Goal: Task Accomplishment & Management: Use online tool/utility

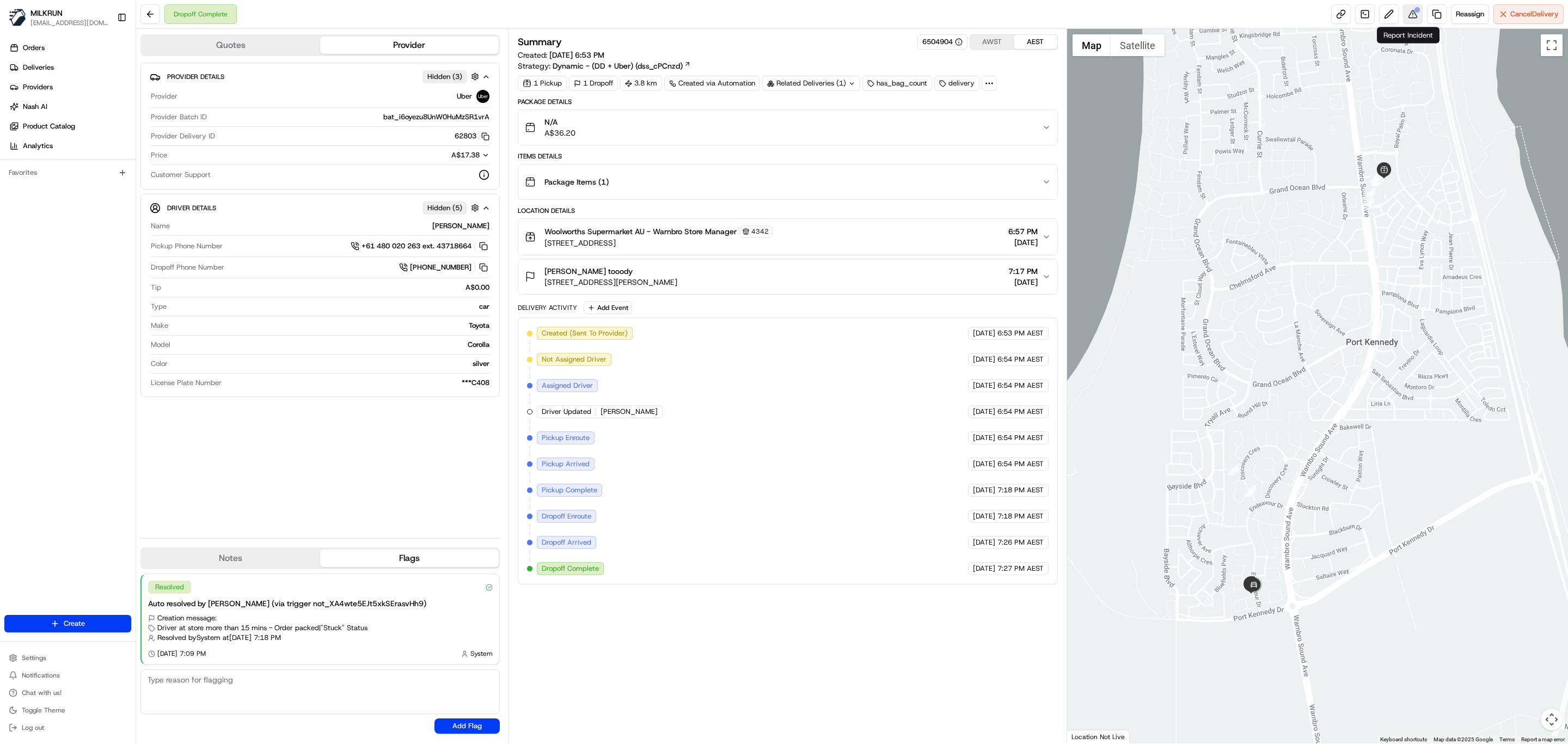
click at [1409, 22] on button at bounding box center [1413, 14] width 19 height 19
click at [41, 71] on span "Deliveries" at bounding box center [39, 67] width 31 height 10
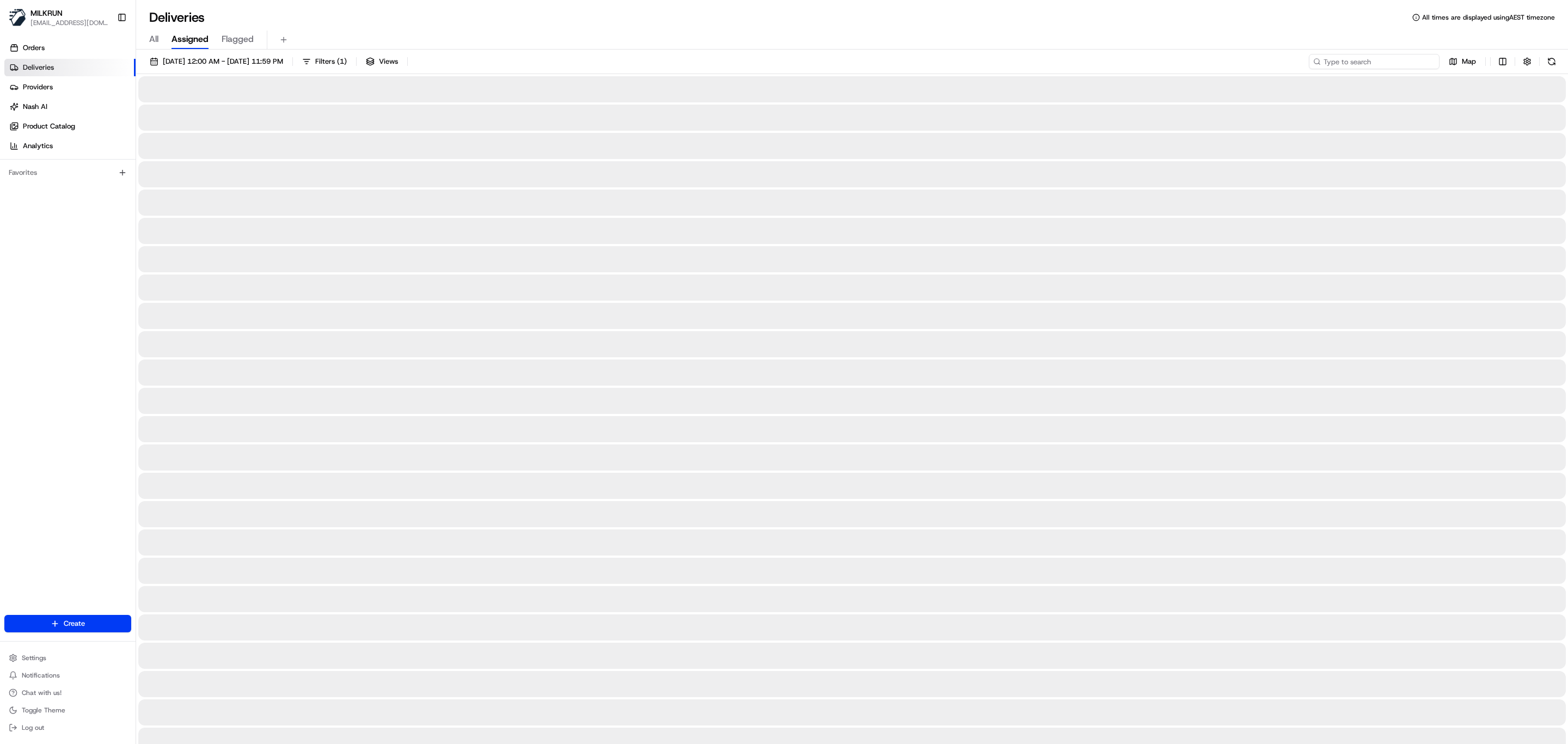
click at [1381, 63] on input at bounding box center [1373, 61] width 130 height 15
paste input "[PERSON_NAME]"
click at [1325, 59] on input "[PERSON_NAME]" at bounding box center [1373, 61] width 130 height 15
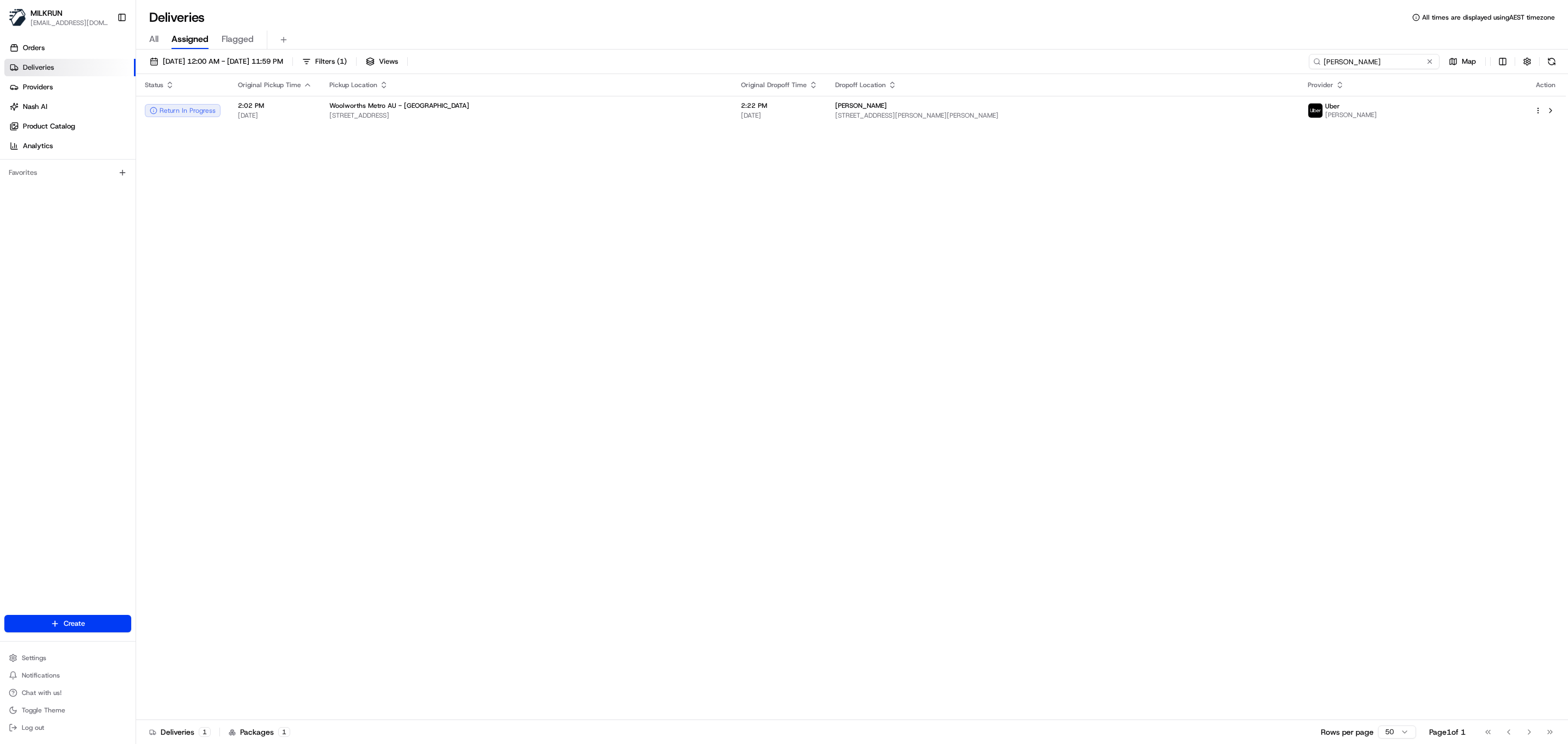
drag, startPoint x: 1392, startPoint y: 57, endPoint x: 1134, endPoint y: 66, distance: 258.2
click at [1134, 66] on div "15/08/2025 12:00 AM - 15/08/2025 11:59 PM Filters ( 1 ) Views RUDRANSH D. Map" at bounding box center [853, 63] width 1432 height 20
paste input "Mahesh N"
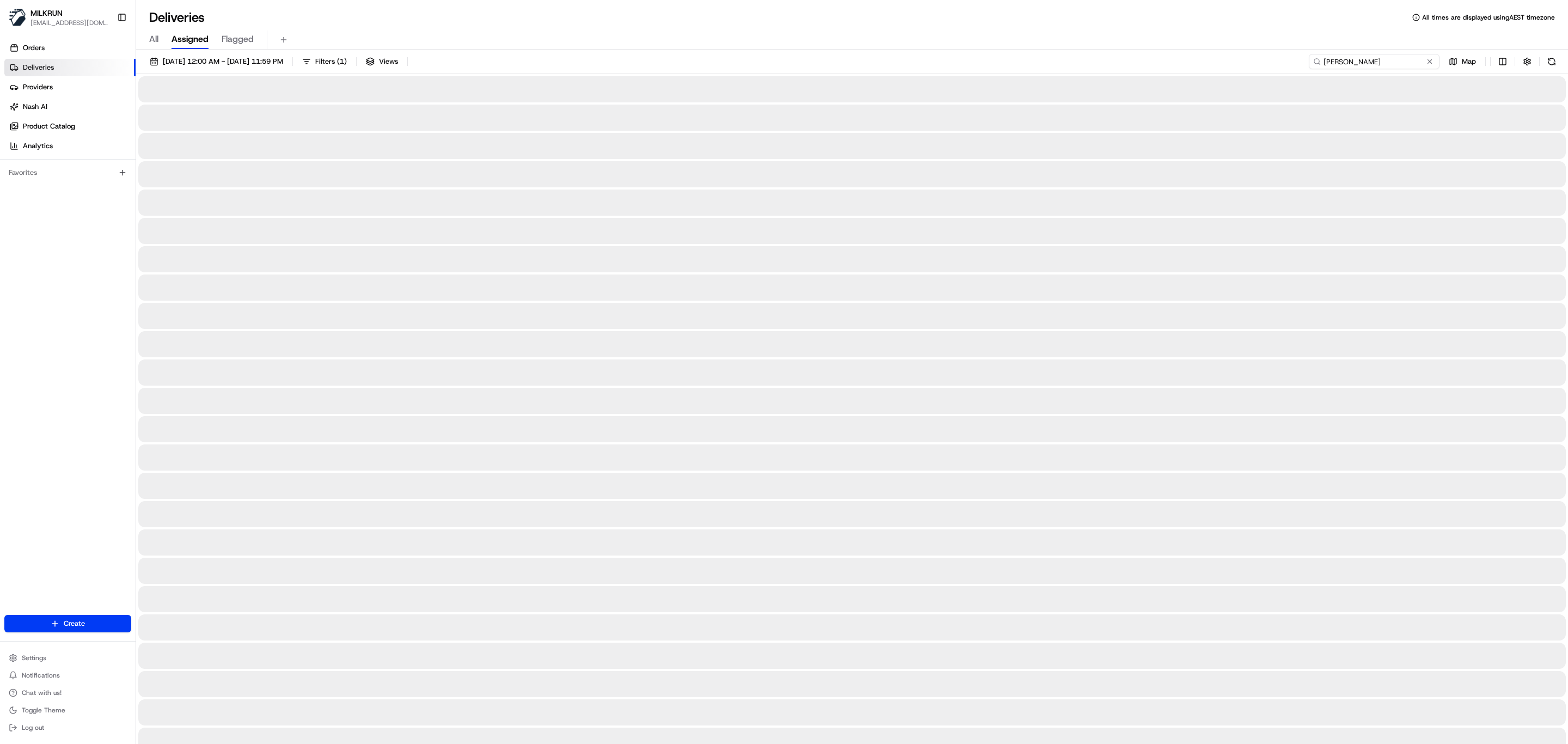
click at [1327, 60] on input "Mahesh N." at bounding box center [1373, 61] width 130 height 15
type input "Mahesh N."
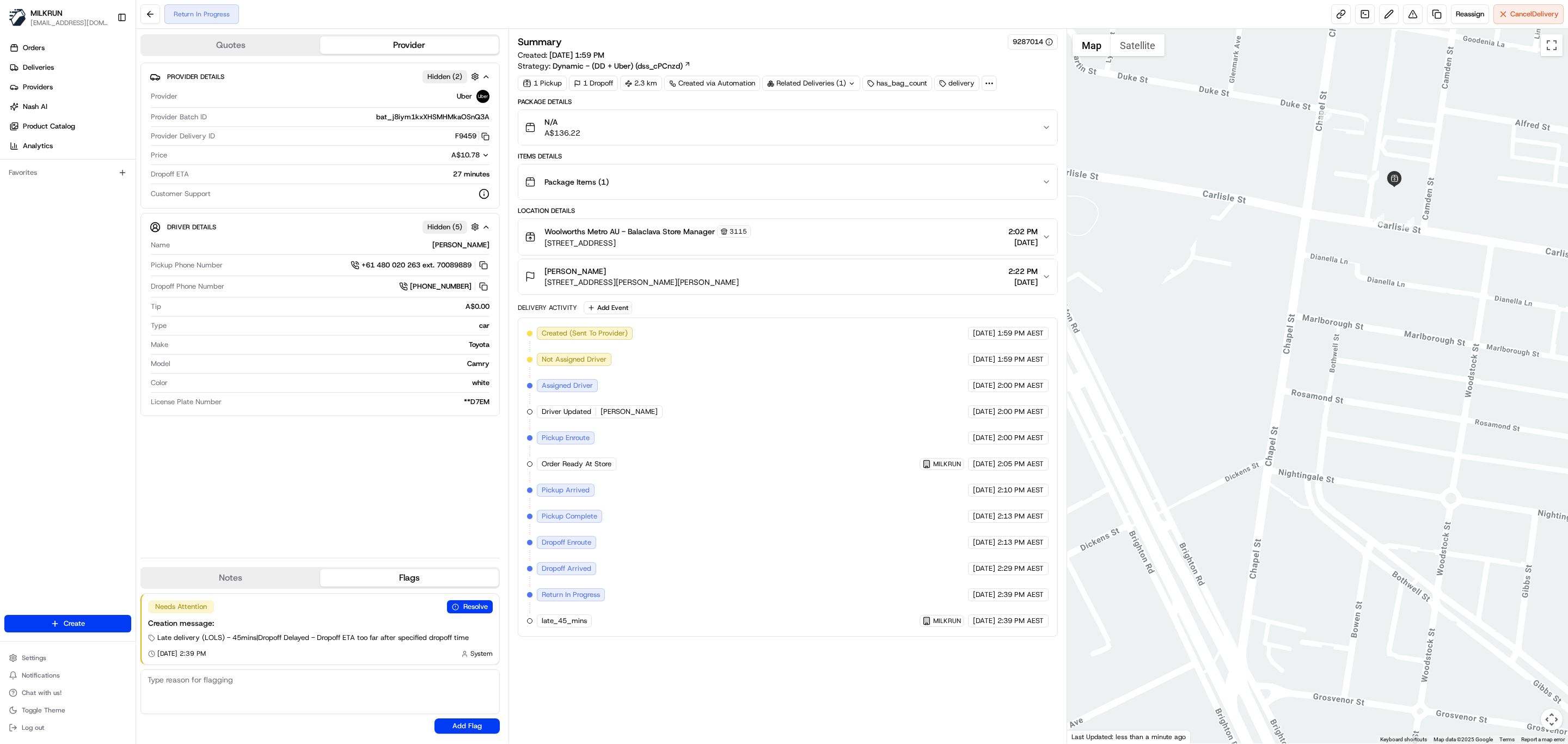
drag, startPoint x: 1475, startPoint y: 257, endPoint x: 1368, endPoint y: 276, distance: 108.7
click at [1368, 276] on div at bounding box center [1318, 386] width 502 height 715
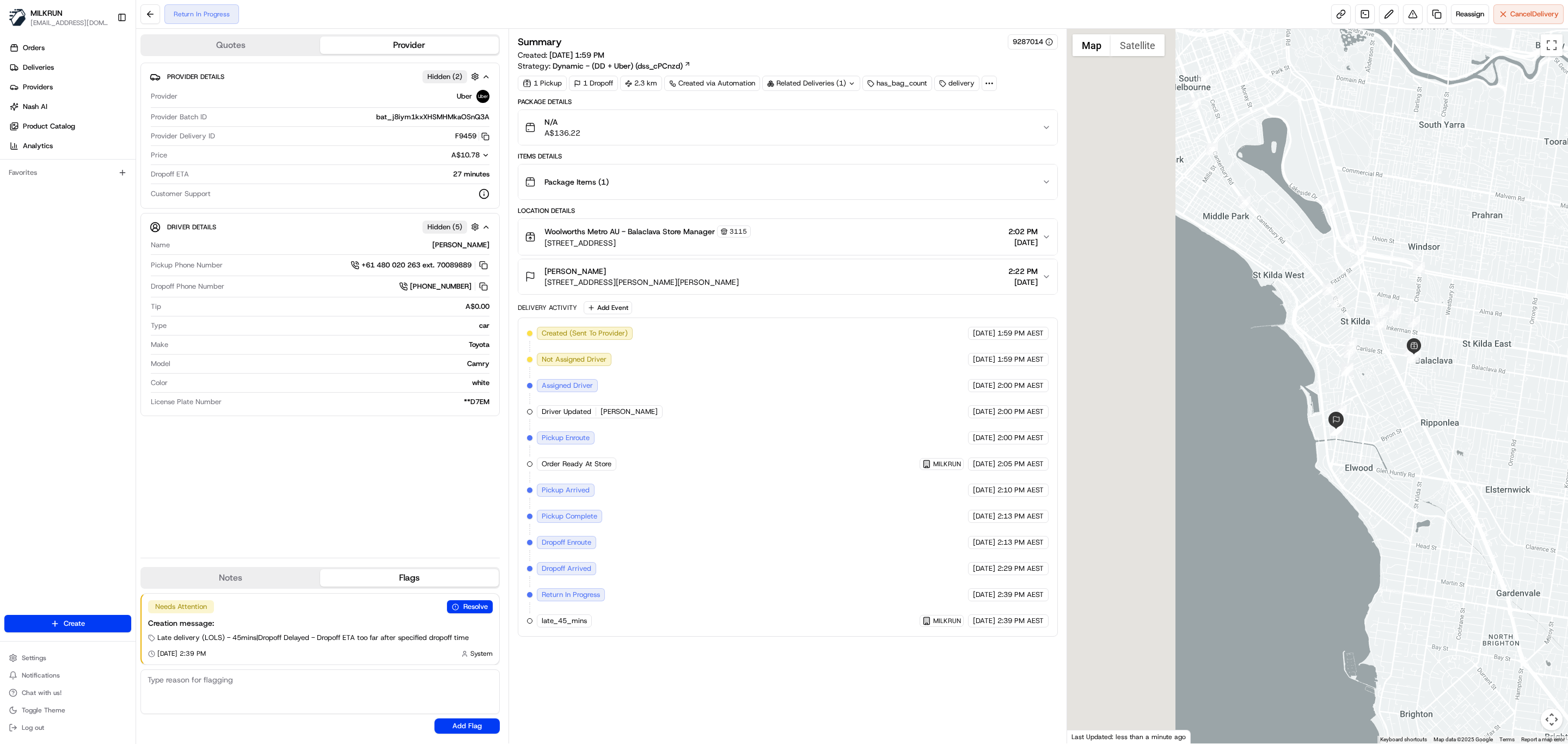
drag, startPoint x: 1214, startPoint y: 257, endPoint x: 1359, endPoint y: 323, distance: 159.3
click at [1359, 323] on div at bounding box center [1318, 386] width 502 height 715
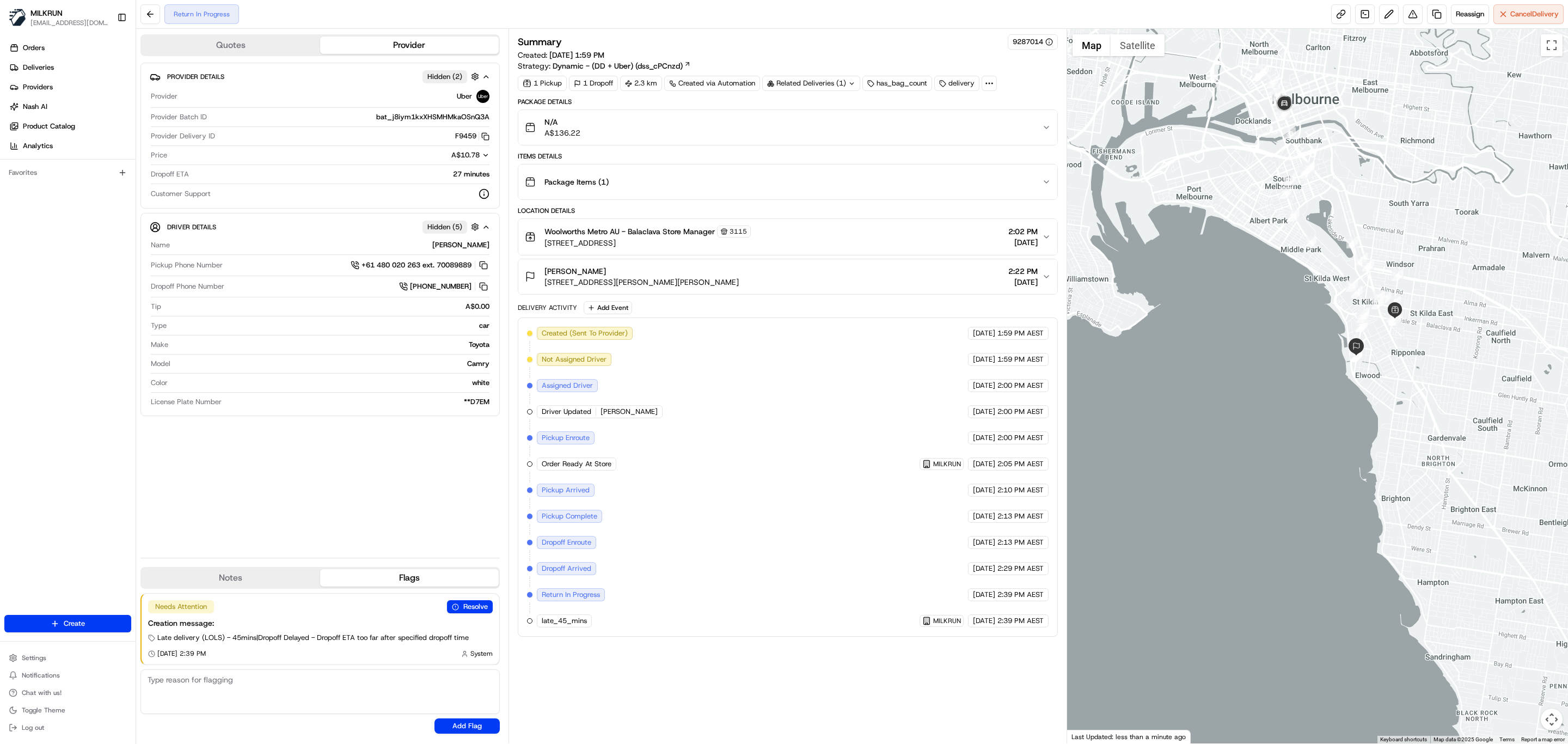
drag, startPoint x: 1321, startPoint y: 128, endPoint x: 1321, endPoint y: 180, distance: 52.0
click at [1321, 180] on div at bounding box center [1318, 386] width 502 height 715
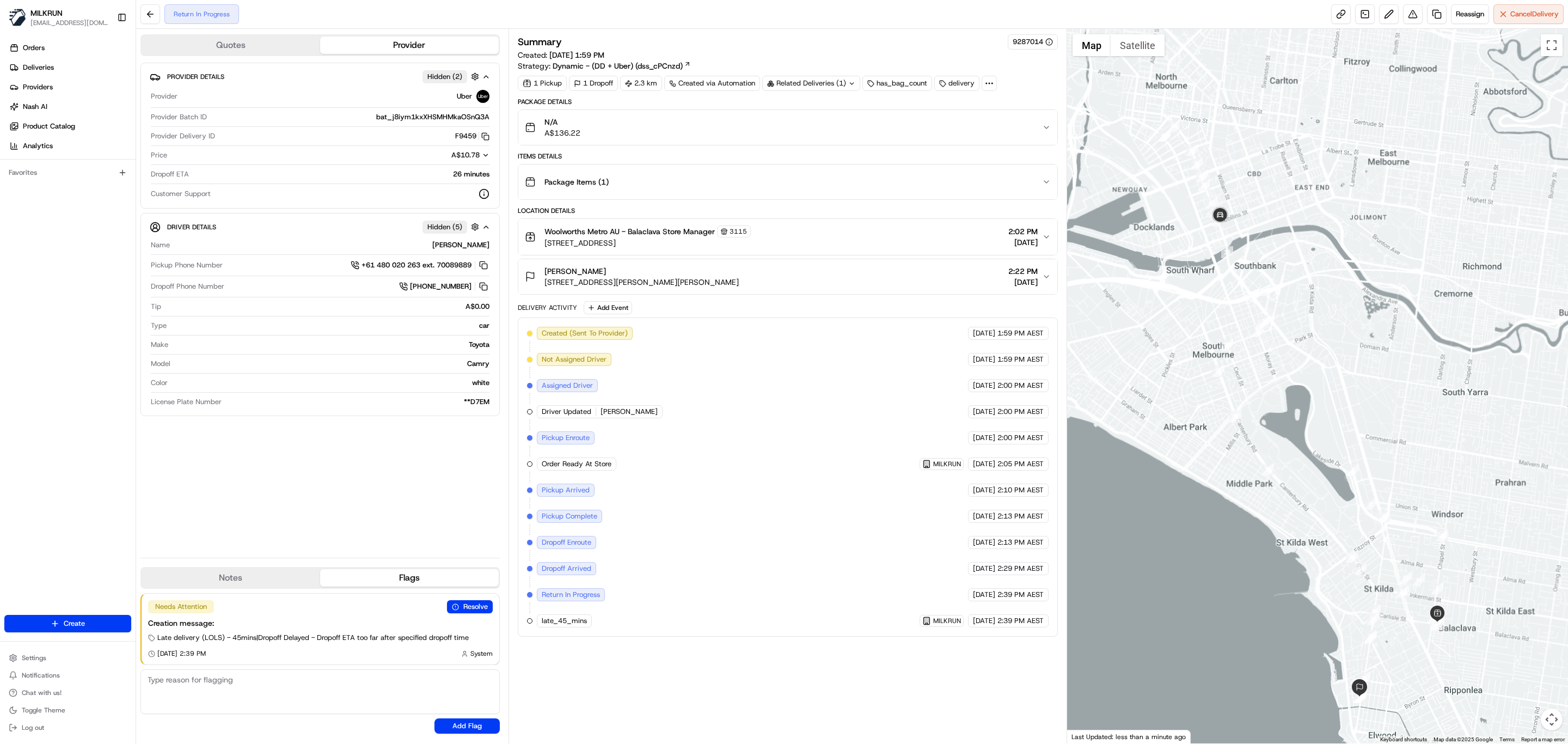
drag, startPoint x: 1289, startPoint y: 385, endPoint x: 1286, endPoint y: 277, distance: 108.0
click at [1286, 277] on div at bounding box center [1318, 386] width 502 height 715
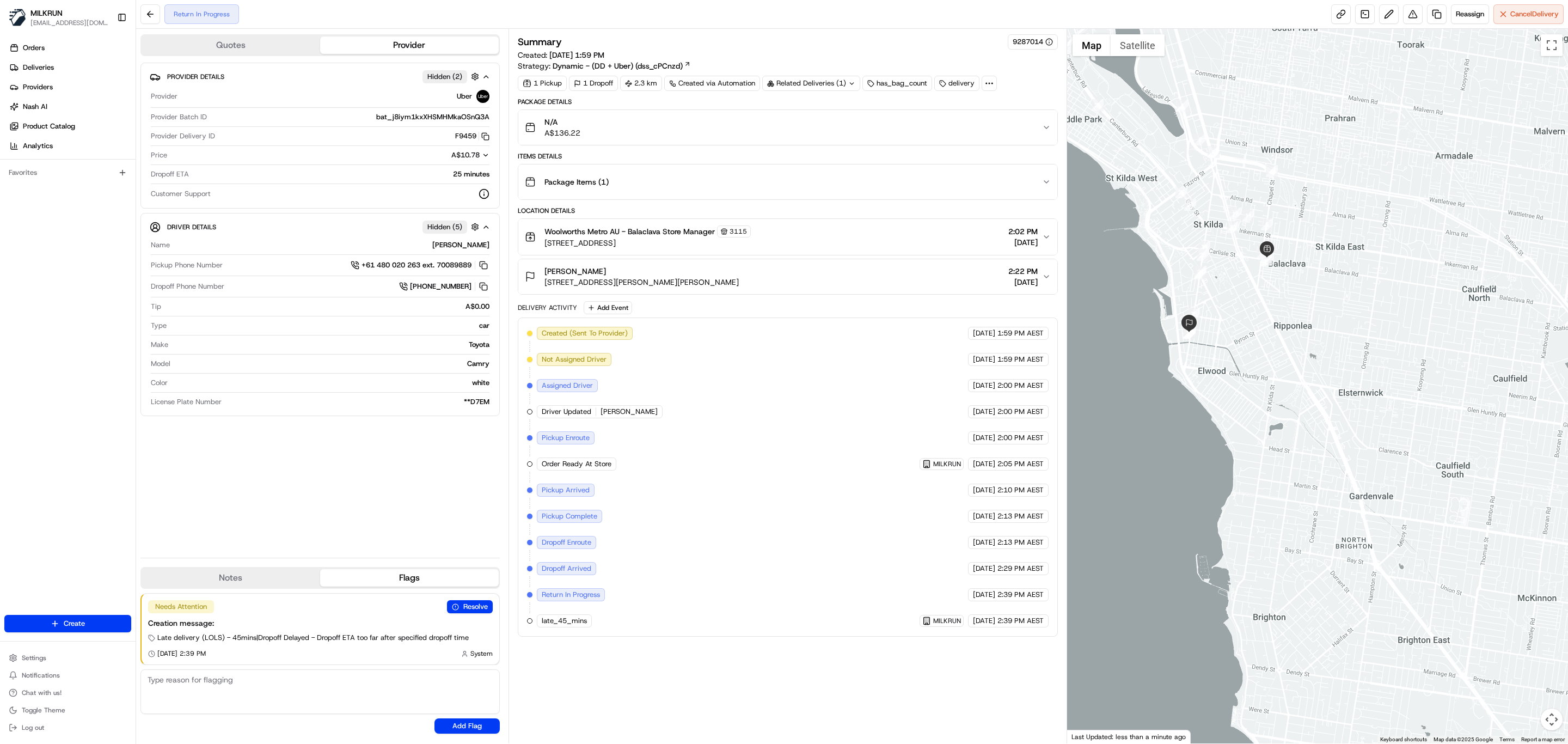
drag, startPoint x: 1198, startPoint y: 365, endPoint x: 1242, endPoint y: 321, distance: 62.2
click at [1247, 348] on div at bounding box center [1318, 386] width 502 height 715
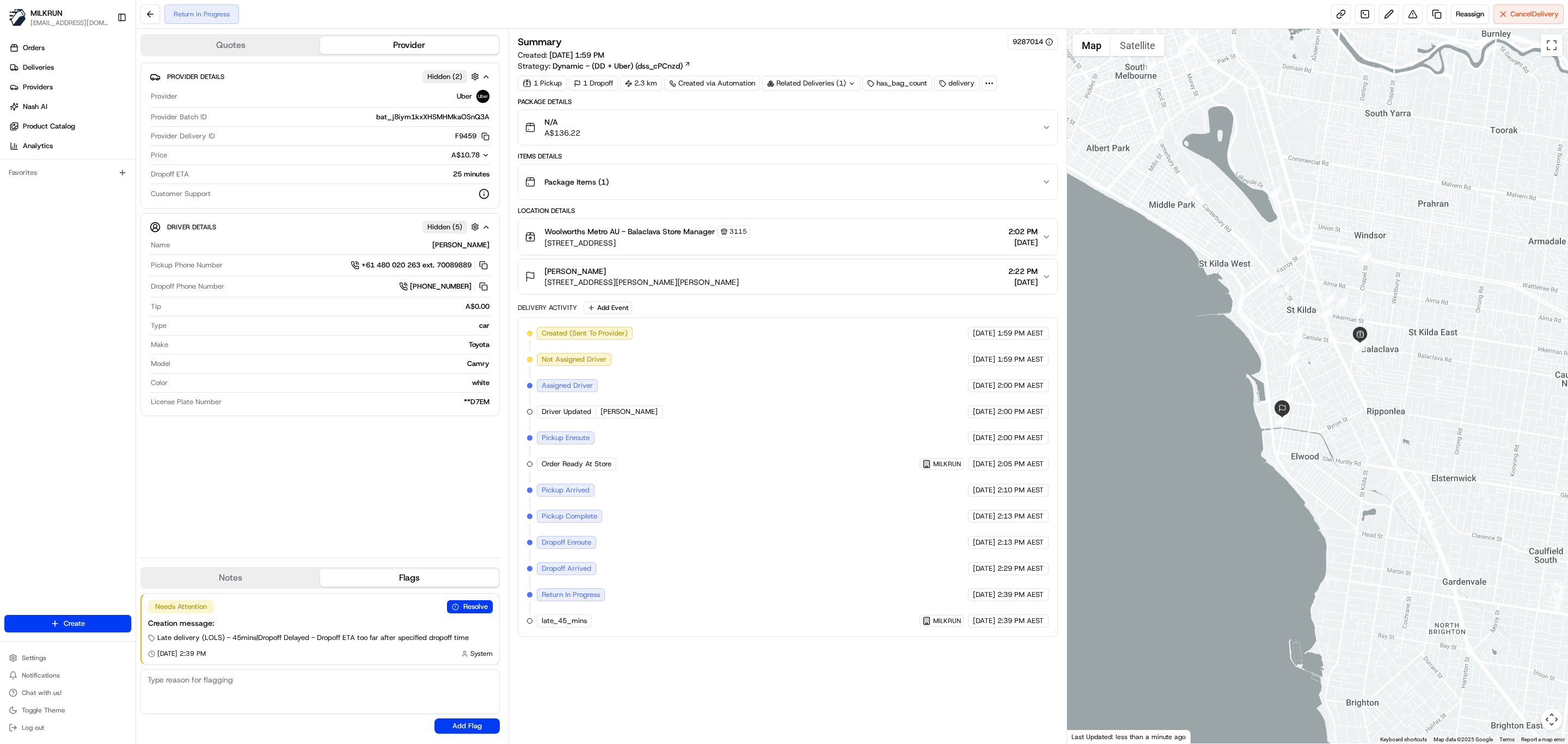
drag, startPoint x: 1227, startPoint y: 198, endPoint x: 1310, endPoint y: 267, distance: 107.9
click at [1310, 267] on div at bounding box center [1318, 386] width 502 height 715
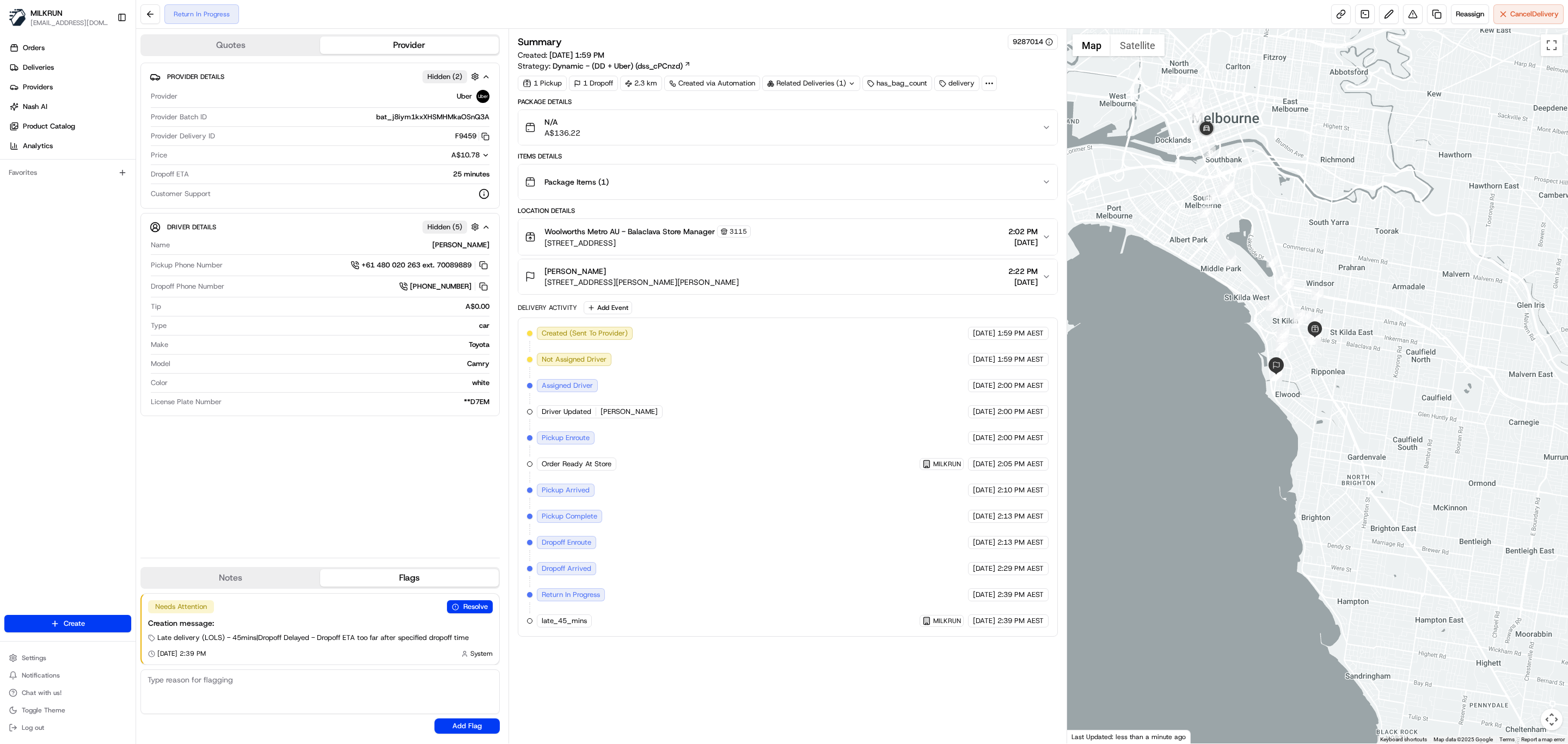
drag, startPoint x: 1244, startPoint y: 160, endPoint x: 1254, endPoint y: 240, distance: 80.6
click at [1254, 240] on div at bounding box center [1318, 386] width 502 height 715
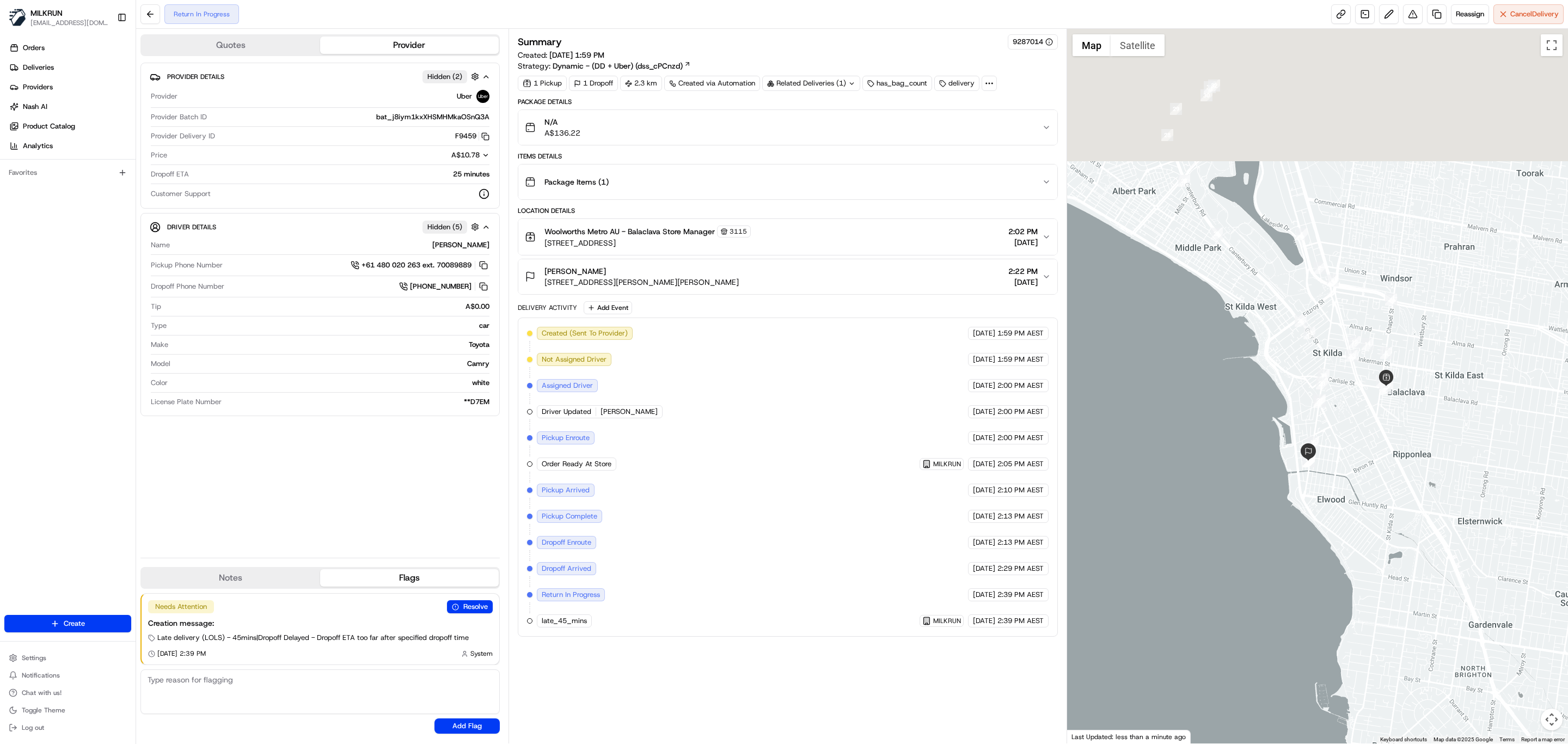
drag, startPoint x: 1279, startPoint y: 193, endPoint x: 1328, endPoint y: 329, distance: 144.6
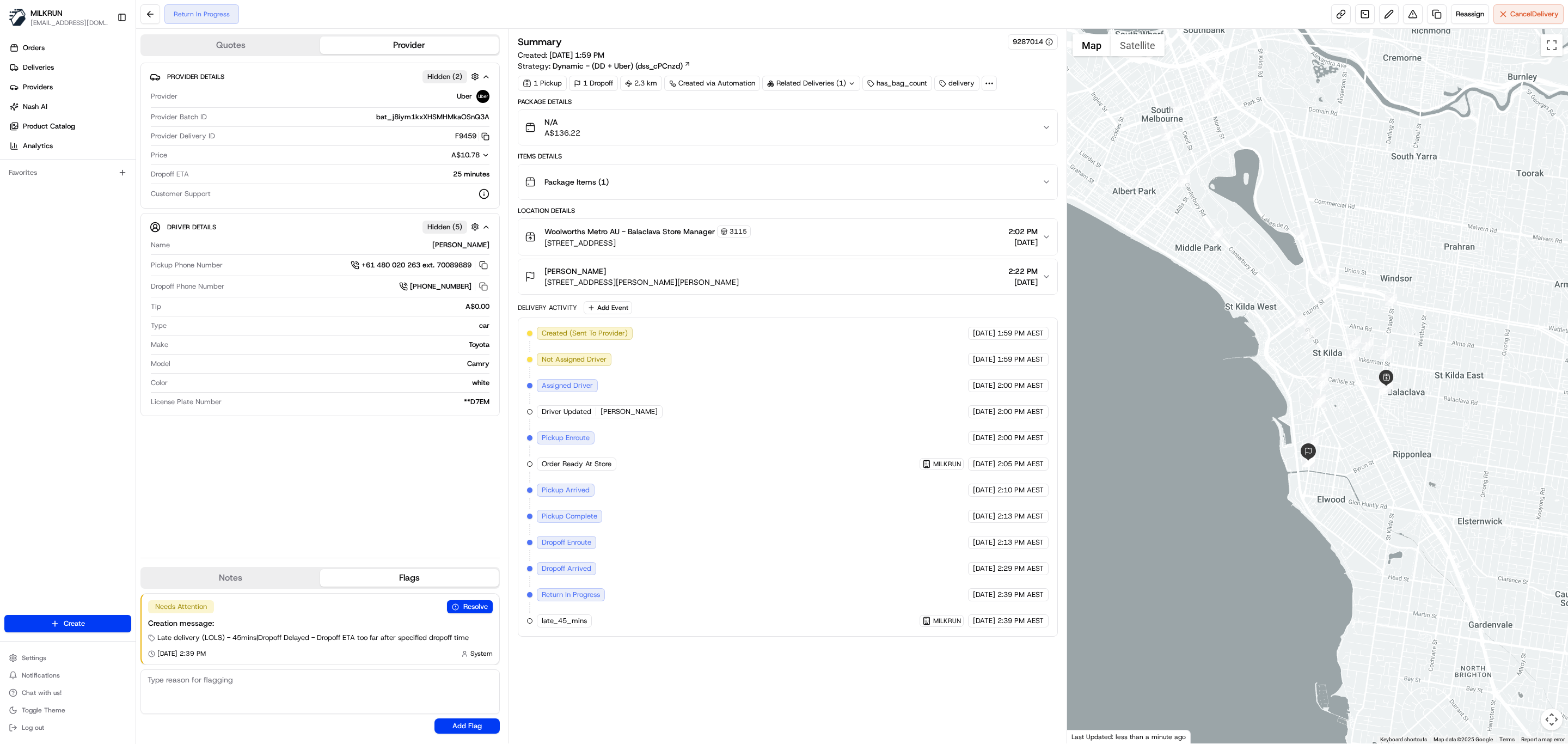
click at [1328, 329] on div at bounding box center [1318, 386] width 502 height 715
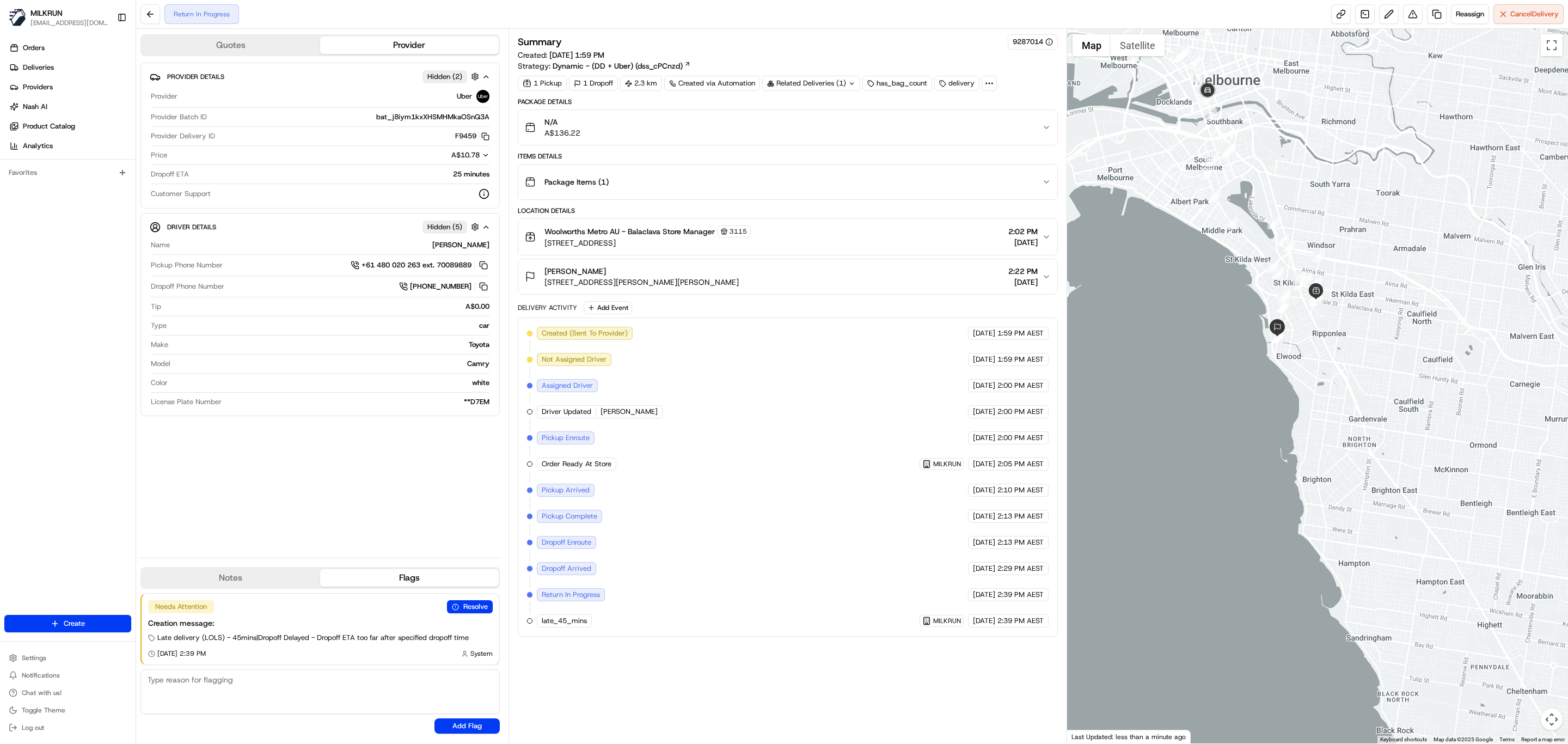
click at [1213, 203] on img "27" at bounding box center [1215, 197] width 12 height 12
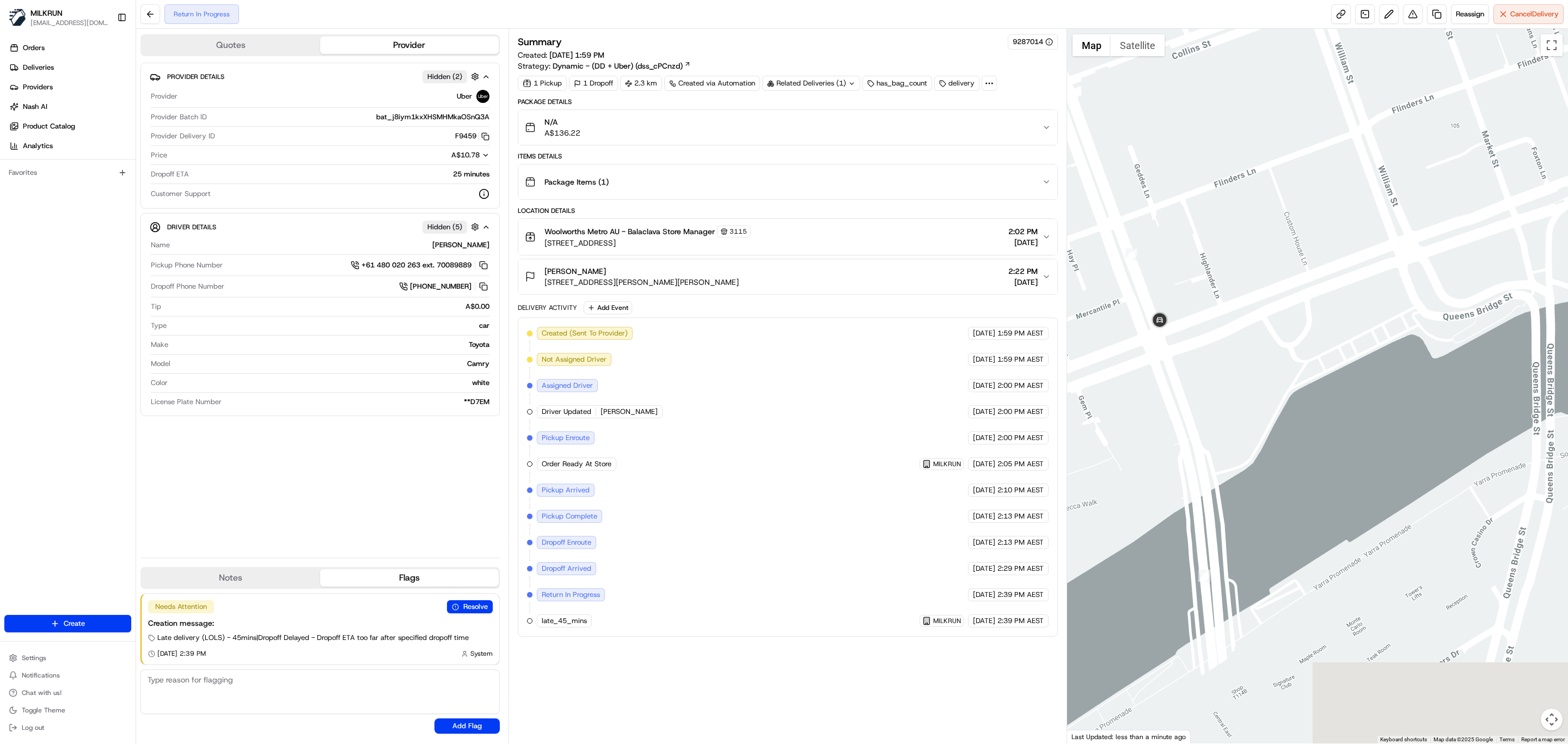
drag, startPoint x: 1214, startPoint y: 394, endPoint x: 1226, endPoint y: 274, distance: 120.6
click at [1226, 274] on div at bounding box center [1318, 386] width 502 height 715
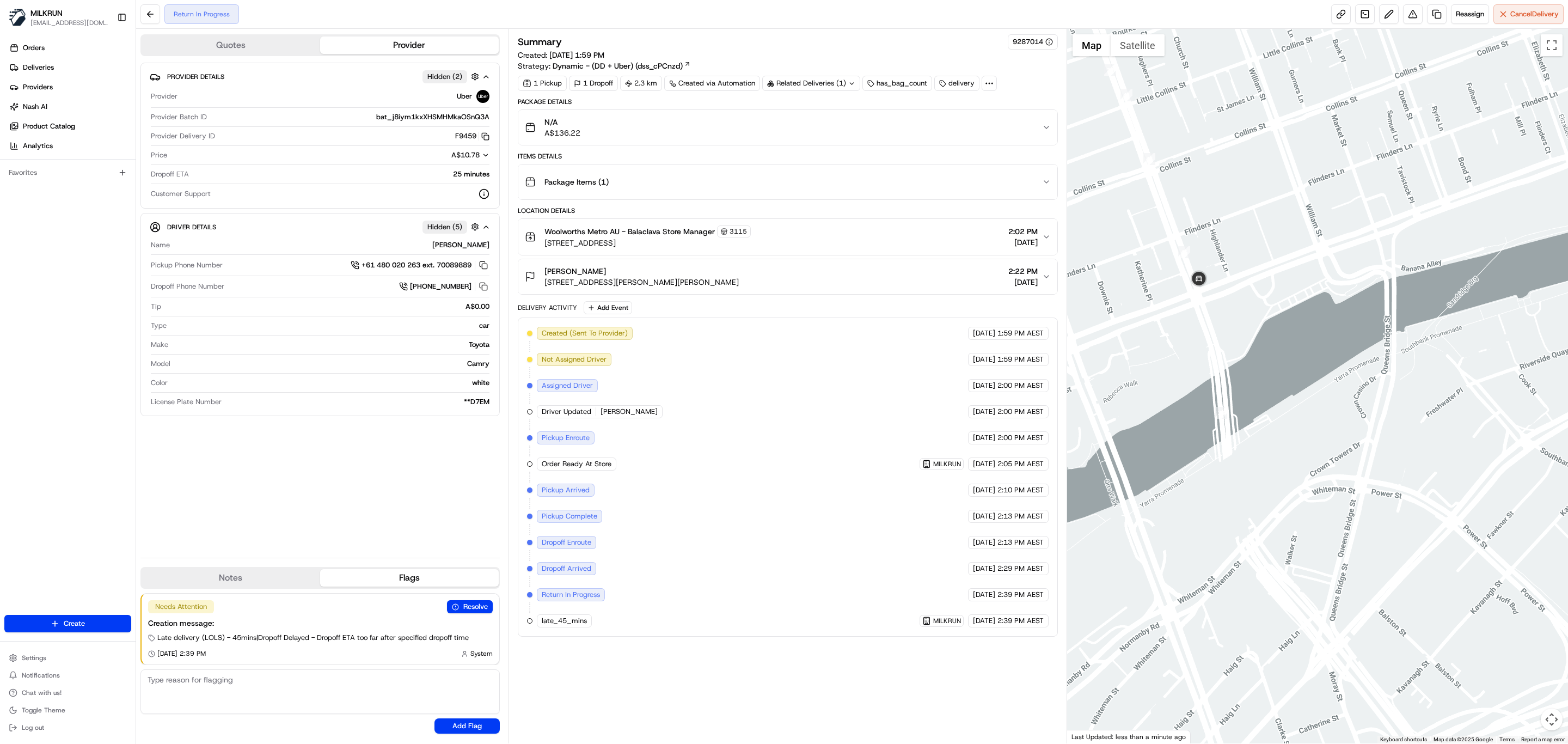
drag, startPoint x: 1213, startPoint y: 315, endPoint x: 1230, endPoint y: 262, distance: 55.7
click at [1230, 262] on div at bounding box center [1318, 386] width 502 height 715
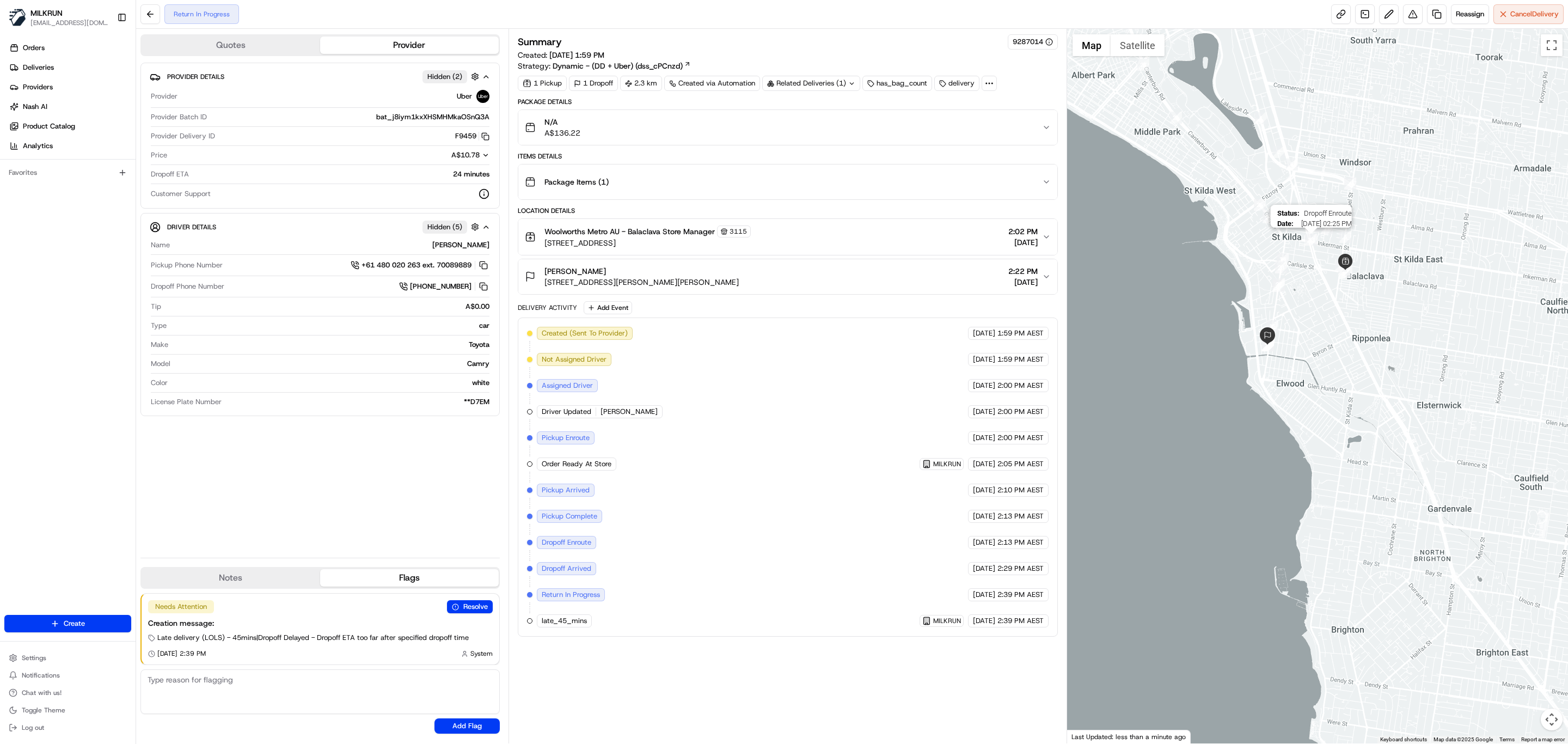
drag, startPoint x: 1332, startPoint y: 341, endPoint x: 1347, endPoint y: 377, distance: 39.0
click at [1317, 246] on img "13" at bounding box center [1311, 239] width 12 height 12
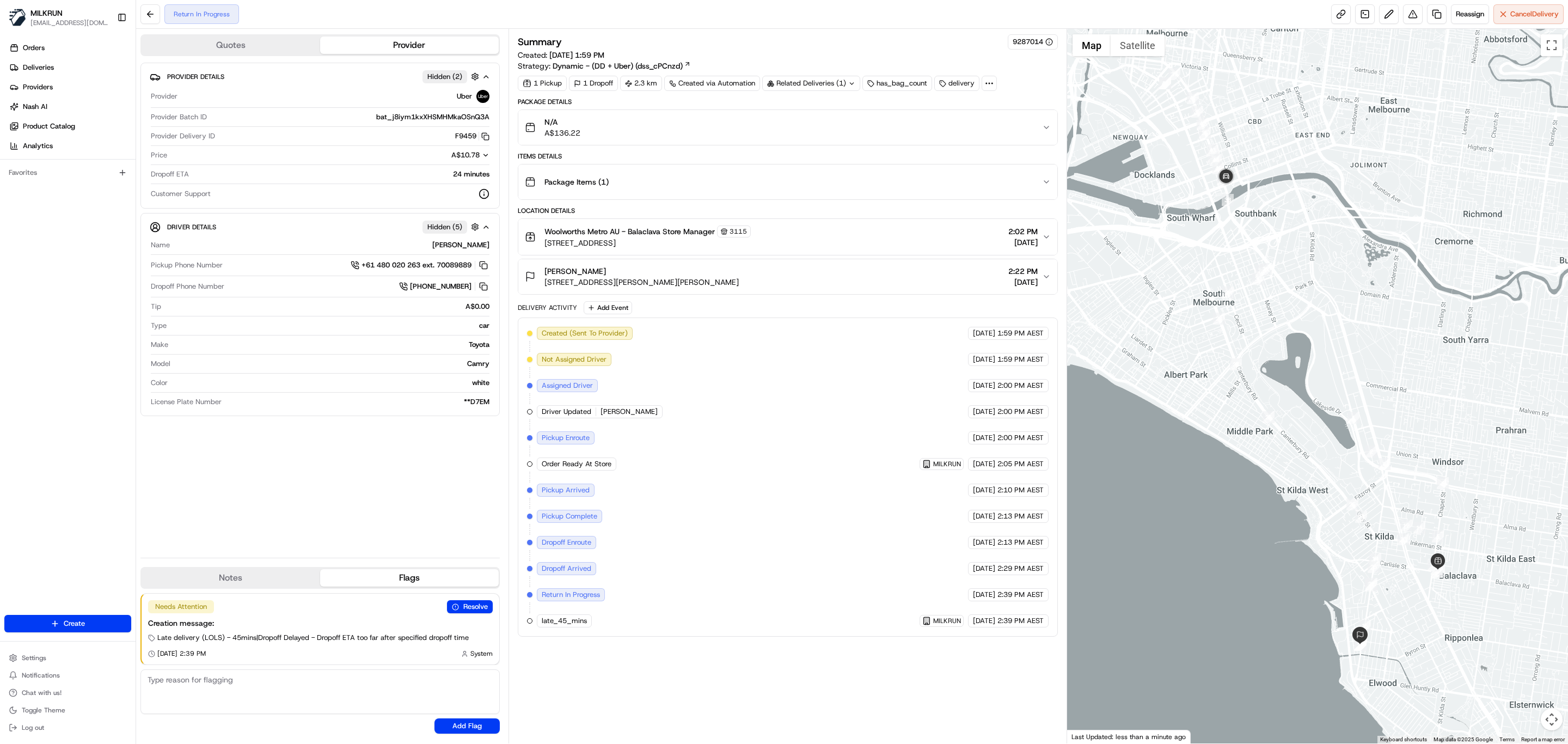
drag, startPoint x: 1248, startPoint y: 274, endPoint x: 1270, endPoint y: 344, distance: 73.4
click at [1270, 344] on div at bounding box center [1318, 386] width 502 height 715
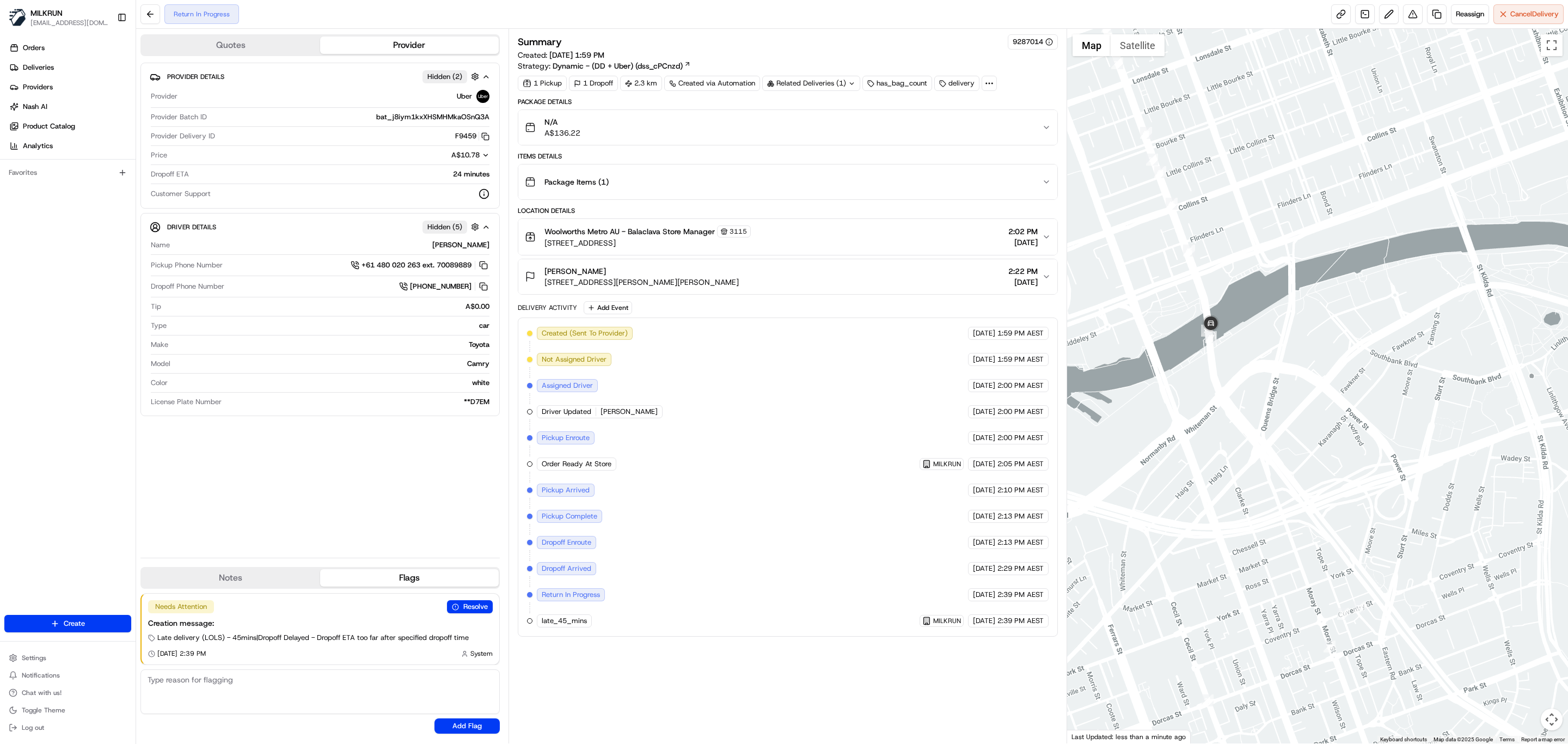
drag, startPoint x: 1248, startPoint y: 401, endPoint x: 1248, endPoint y: 373, distance: 28.0
click at [1248, 373] on div at bounding box center [1318, 386] width 502 height 715
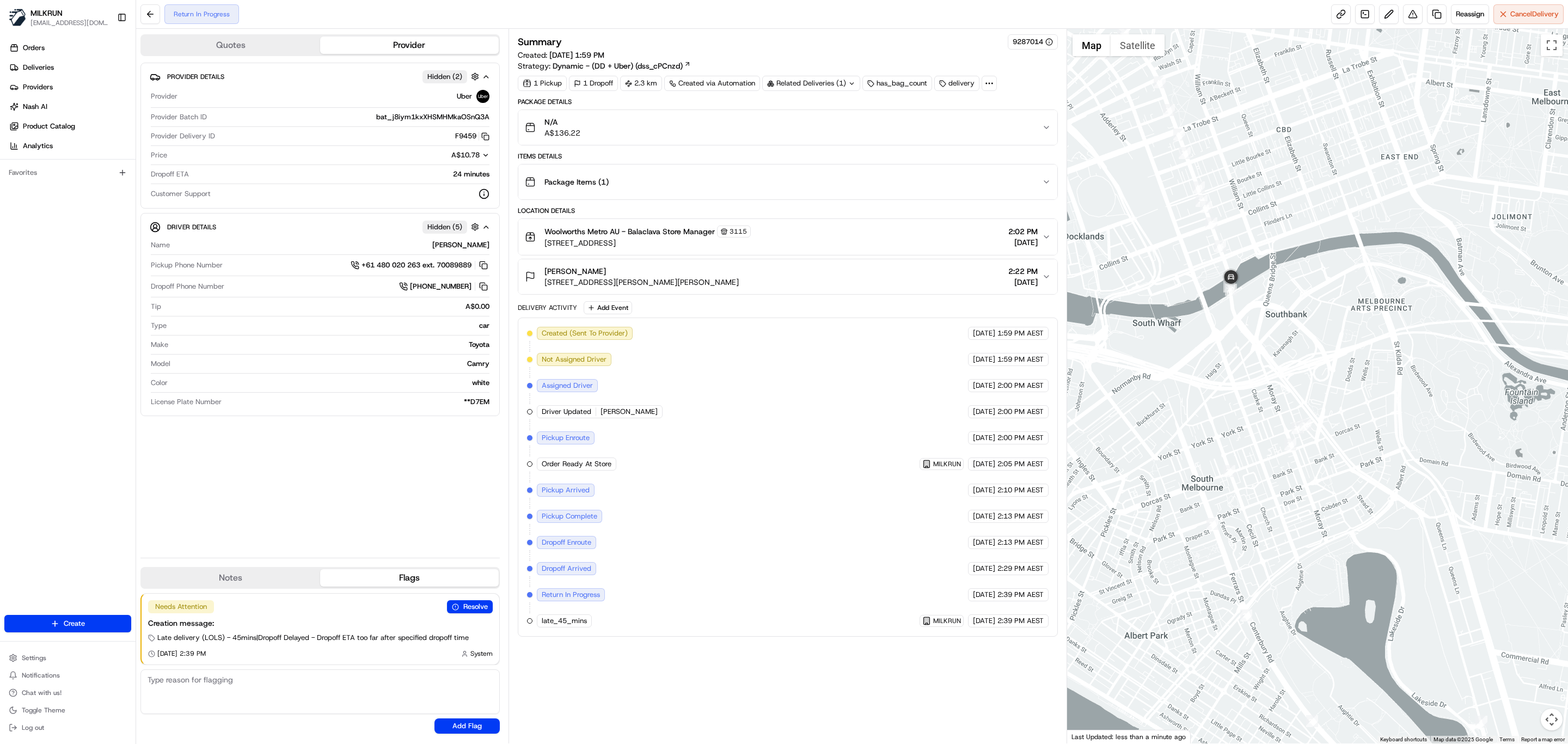
drag, startPoint x: 1277, startPoint y: 417, endPoint x: 1280, endPoint y: 373, distance: 44.1
click at [1280, 373] on div at bounding box center [1318, 386] width 502 height 715
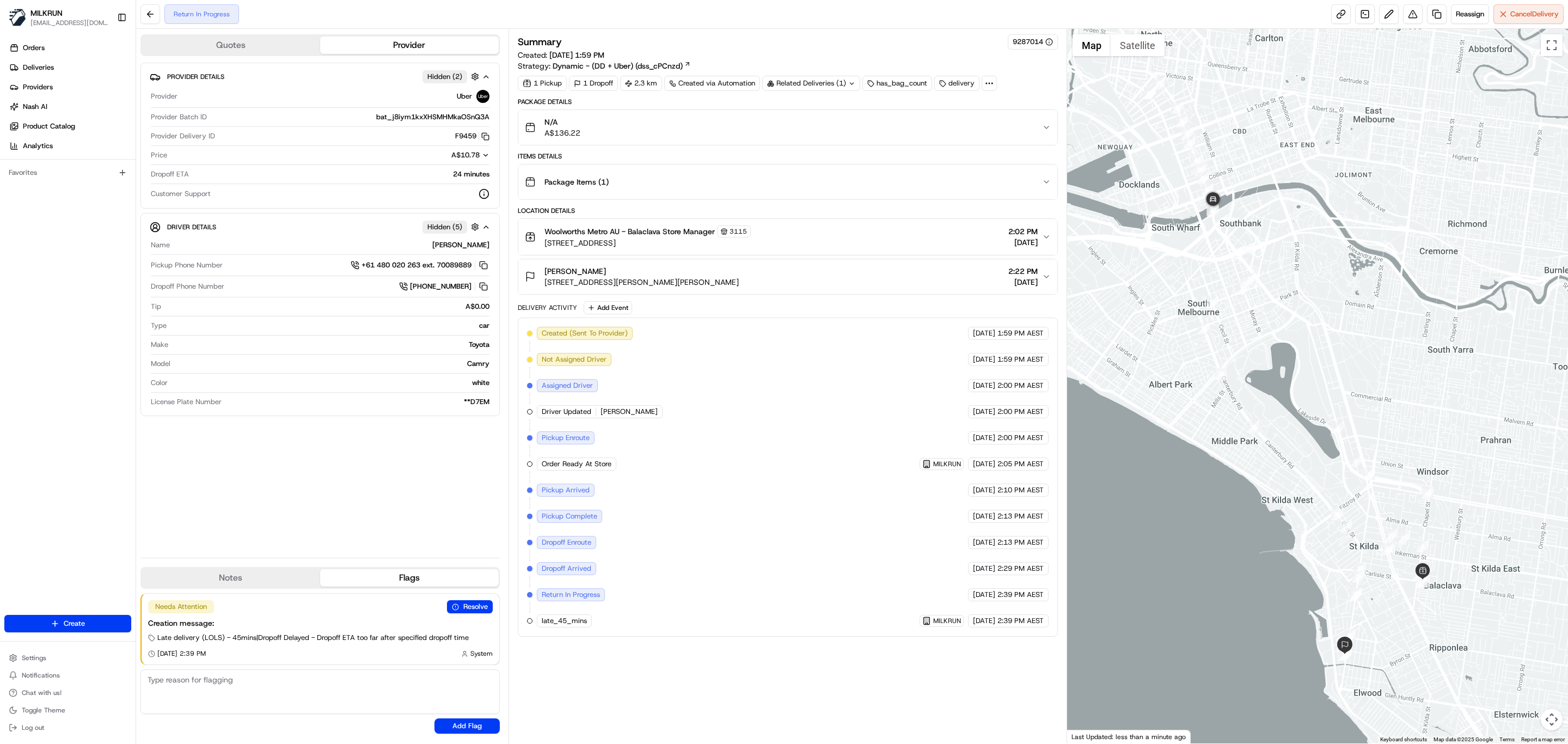
drag, startPoint x: 1424, startPoint y: 521, endPoint x: 1382, endPoint y: 412, distance: 116.8
click at [1382, 412] on div at bounding box center [1318, 386] width 502 height 715
drag, startPoint x: 648, startPoint y: 423, endPoint x: 598, endPoint y: 422, distance: 50.0
click at [598, 418] on div "Driver Updated RUDRANSH D." at bounding box center [599, 412] width 126 height 13
copy span "[PERSON_NAME]"
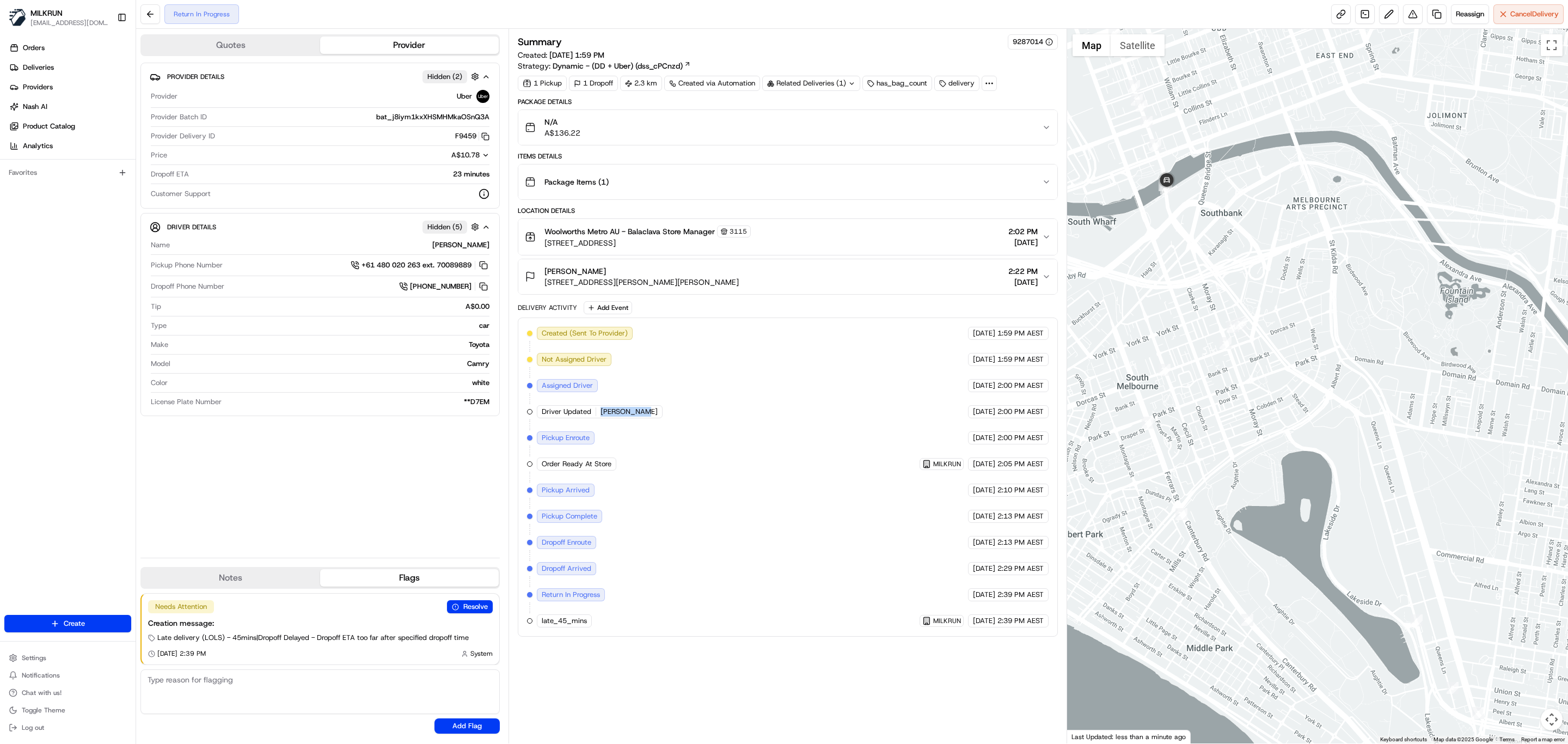
drag, startPoint x: 1236, startPoint y: 239, endPoint x: 1277, endPoint y: 260, distance: 46.1
click at [1315, 278] on div at bounding box center [1318, 386] width 502 height 715
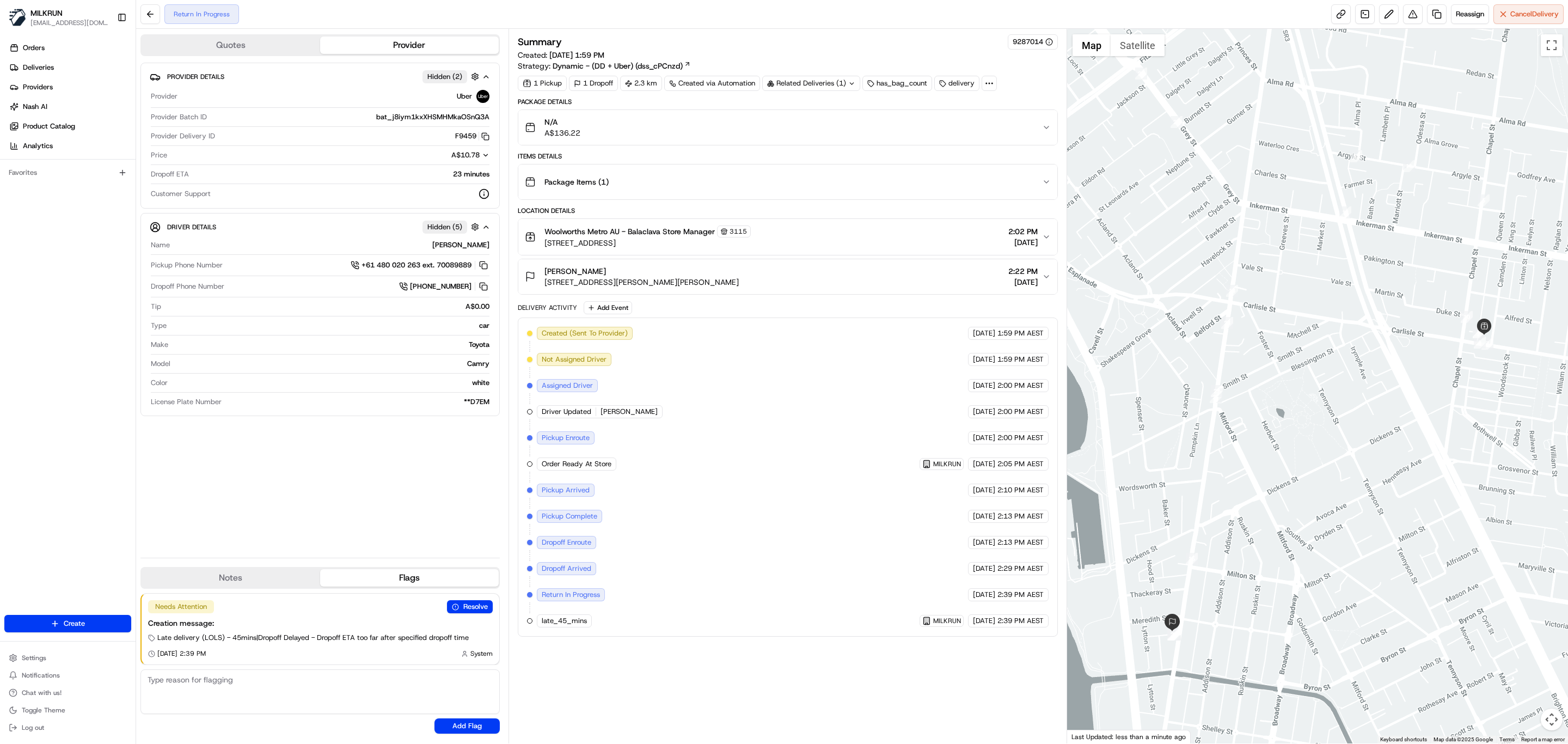
drag, startPoint x: 1441, startPoint y: 264, endPoint x: 1467, endPoint y: 438, distance: 175.9
click at [1467, 438] on div at bounding box center [1318, 386] width 502 height 715
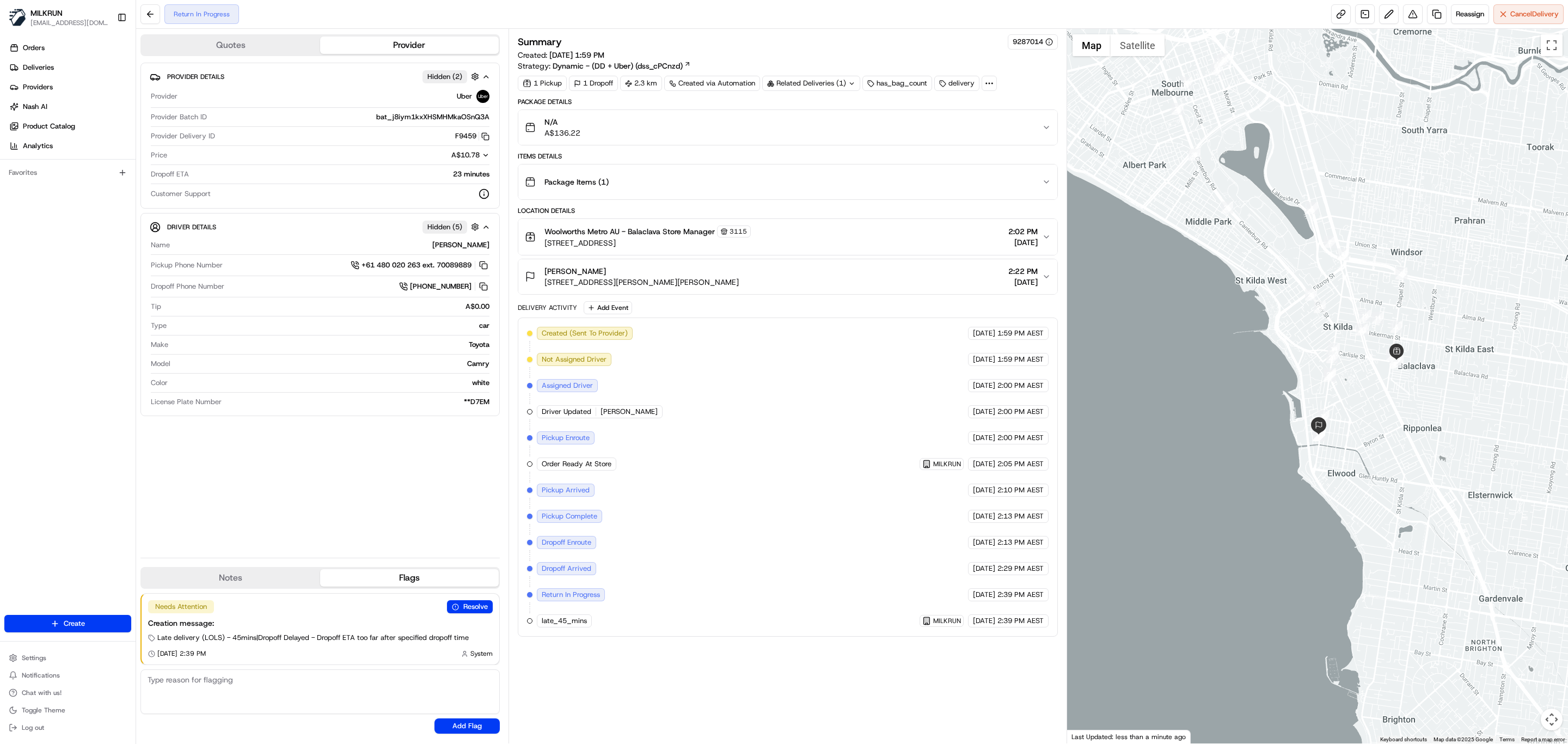
drag, startPoint x: 1283, startPoint y: 238, endPoint x: 1314, endPoint y: 309, distance: 77.5
click at [1314, 300] on img "25" at bounding box center [1311, 294] width 12 height 12
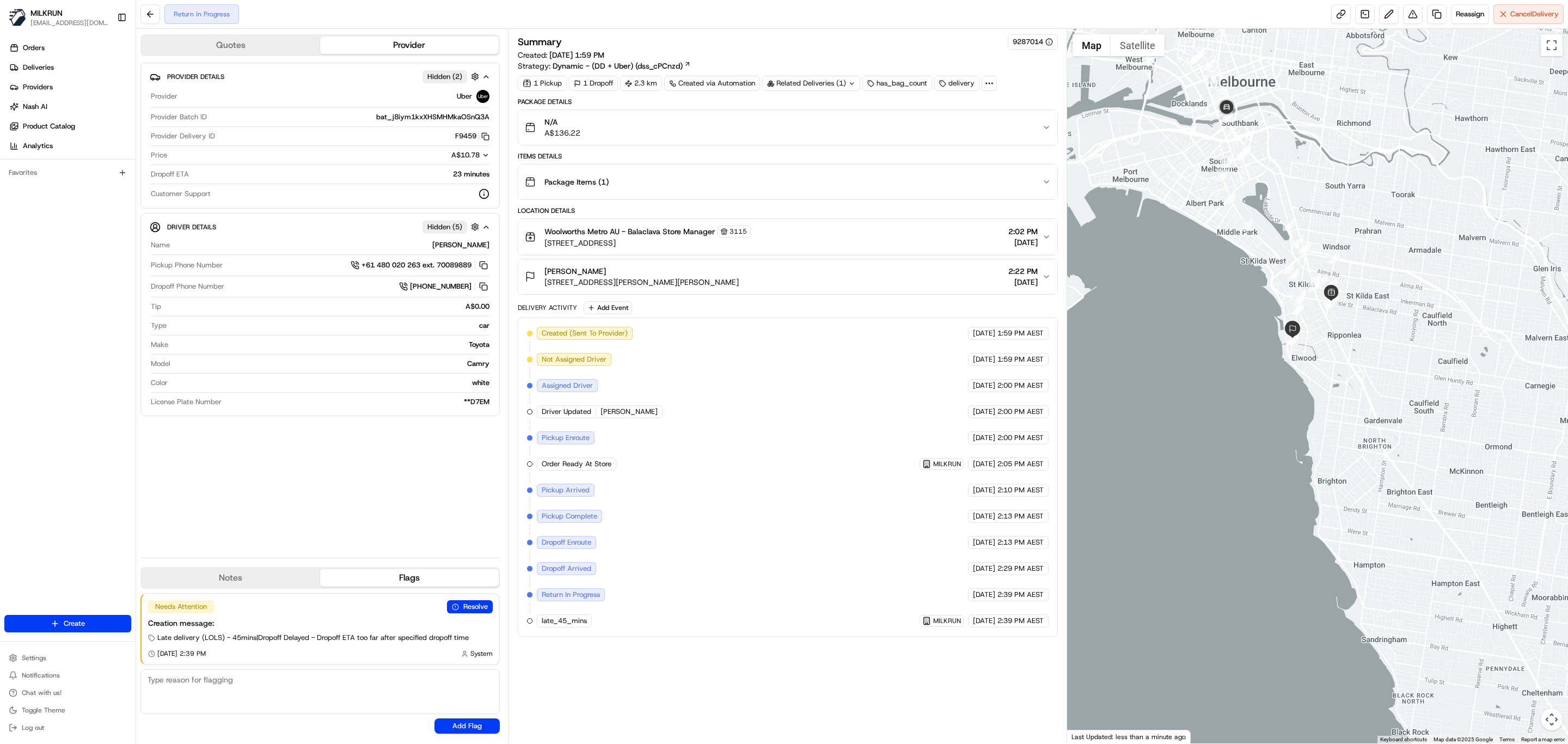
drag, startPoint x: 1248, startPoint y: 136, endPoint x: 1250, endPoint y: 178, distance: 42.0
click at [1250, 178] on div at bounding box center [1318, 386] width 502 height 715
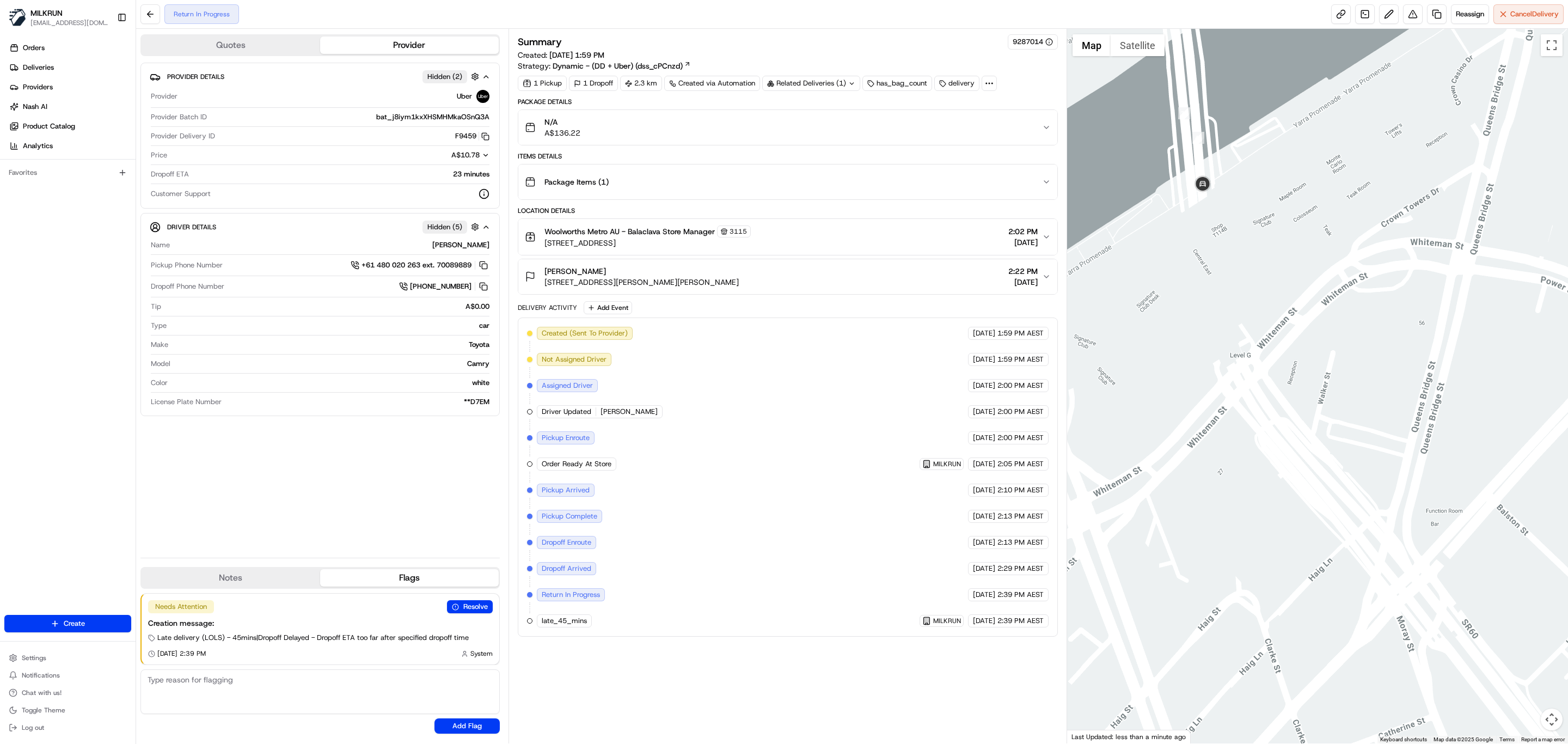
drag, startPoint x: 1260, startPoint y: 225, endPoint x: 1272, endPoint y: 239, distance: 18.4
click at [1272, 239] on div "To navigate, press the arrow keys." at bounding box center [1318, 386] width 502 height 715
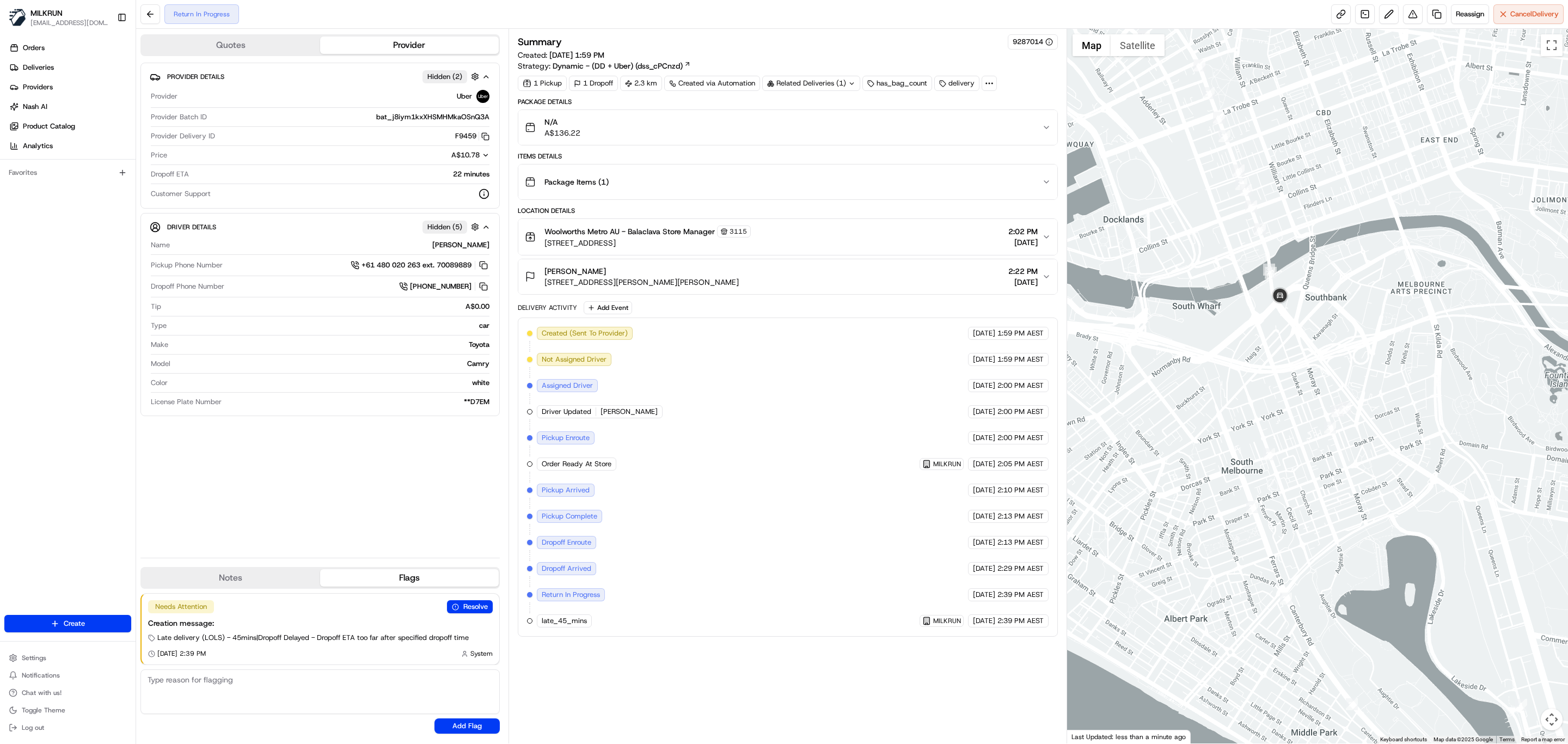
drag, startPoint x: 1359, startPoint y: 363, endPoint x: 1293, endPoint y: 296, distance: 94.0
click at [1293, 296] on div "To navigate, press the arrow keys." at bounding box center [1318, 386] width 502 height 715
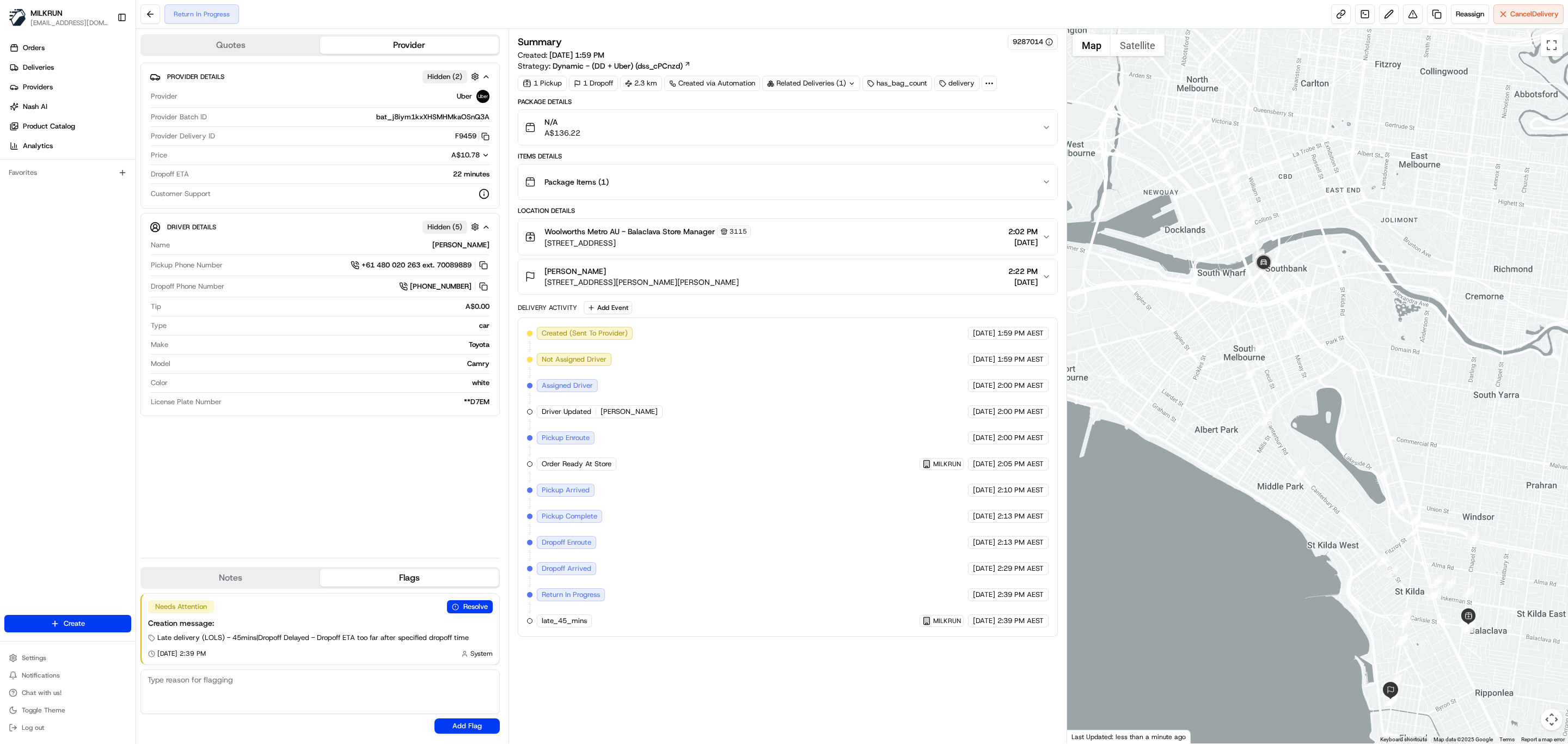
drag, startPoint x: 1368, startPoint y: 387, endPoint x: 1325, endPoint y: 314, distance: 84.7
click at [1325, 314] on div "To navigate, press the arrow keys." at bounding box center [1318, 386] width 502 height 715
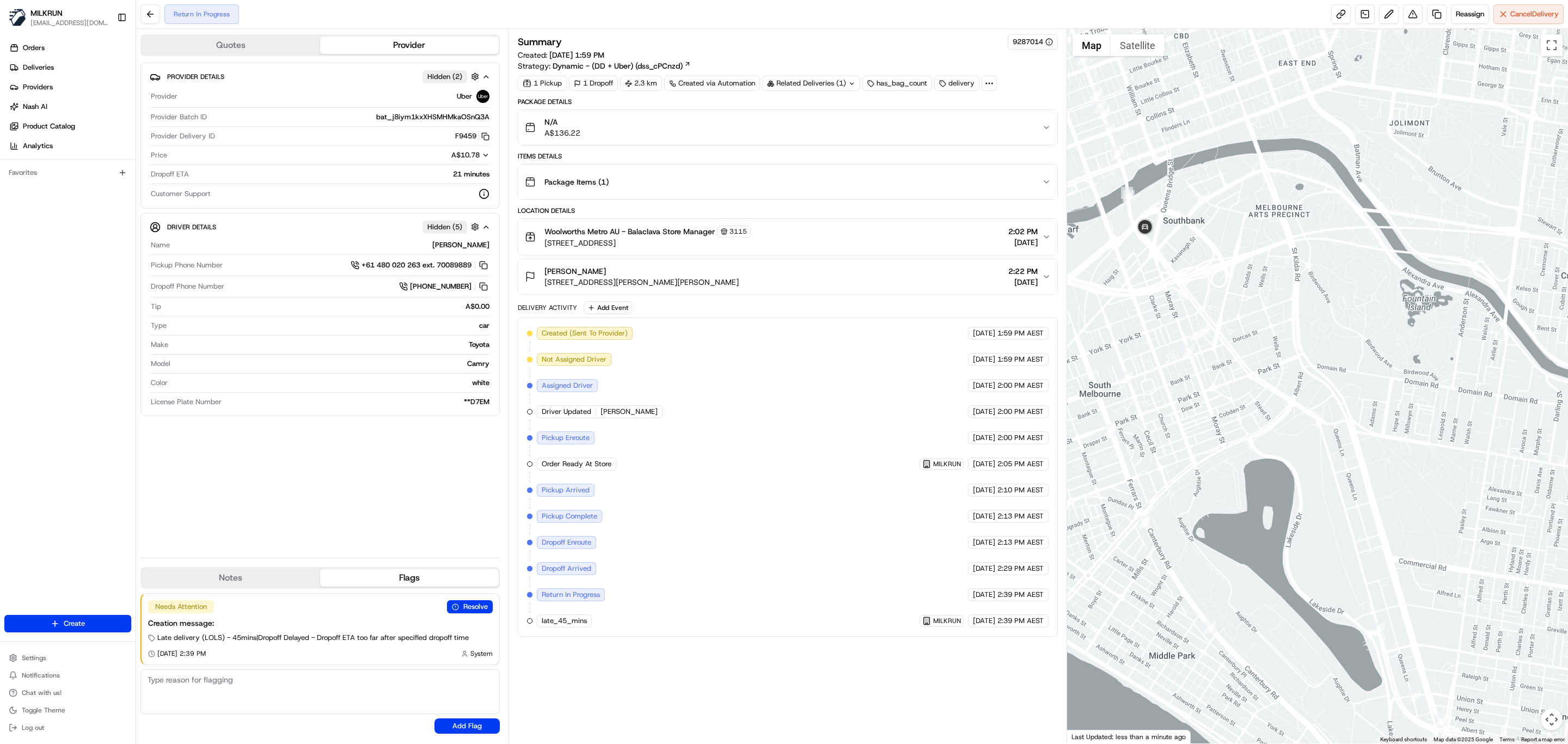
drag, startPoint x: 1238, startPoint y: 258, endPoint x: 1242, endPoint y: 231, distance: 27.3
click at [1242, 231] on div "To navigate, press the arrow keys." at bounding box center [1318, 386] width 502 height 715
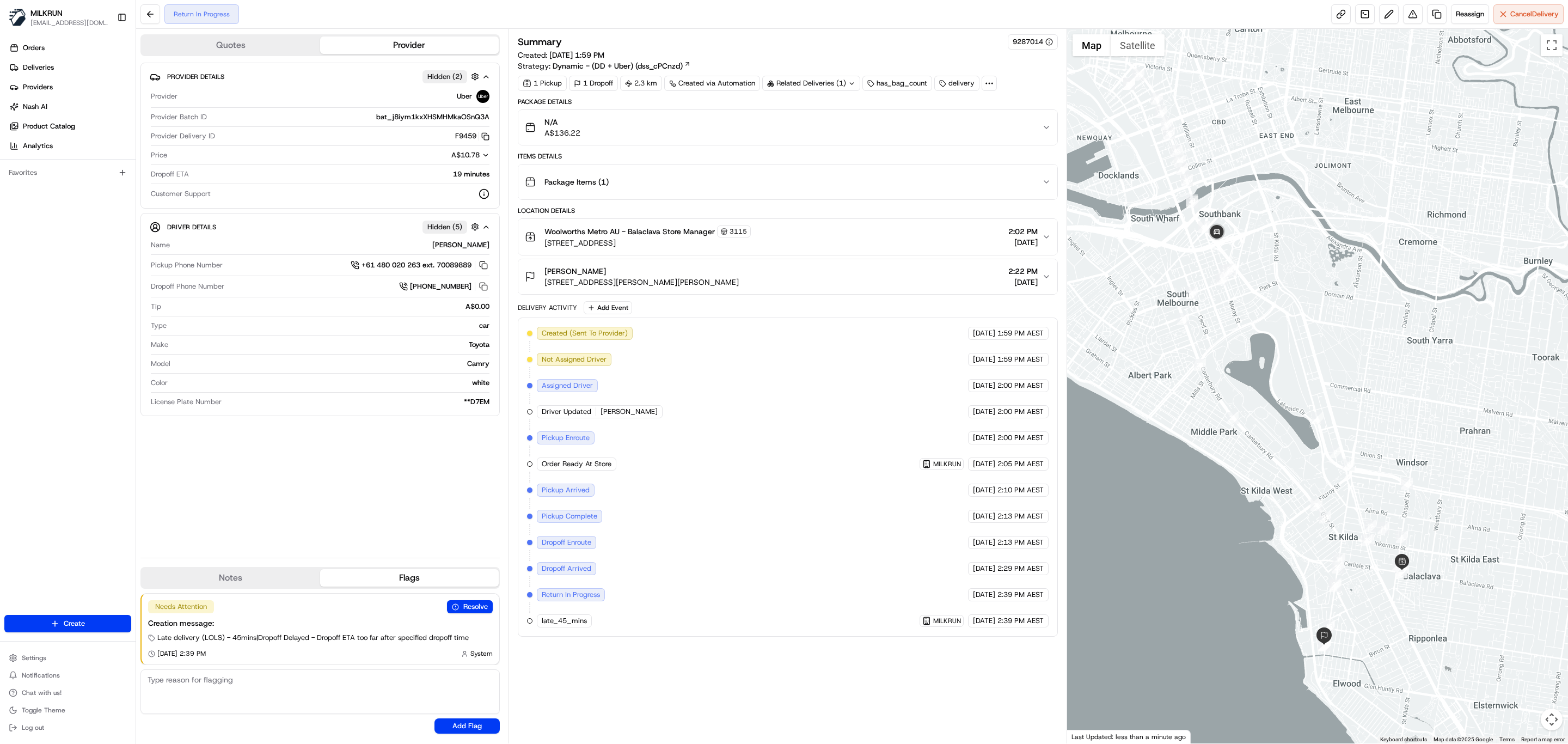
drag, startPoint x: 1415, startPoint y: 414, endPoint x: 1394, endPoint y: 344, distance: 73.1
click at [1394, 344] on div "To navigate, press the arrow keys." at bounding box center [1318, 386] width 502 height 715
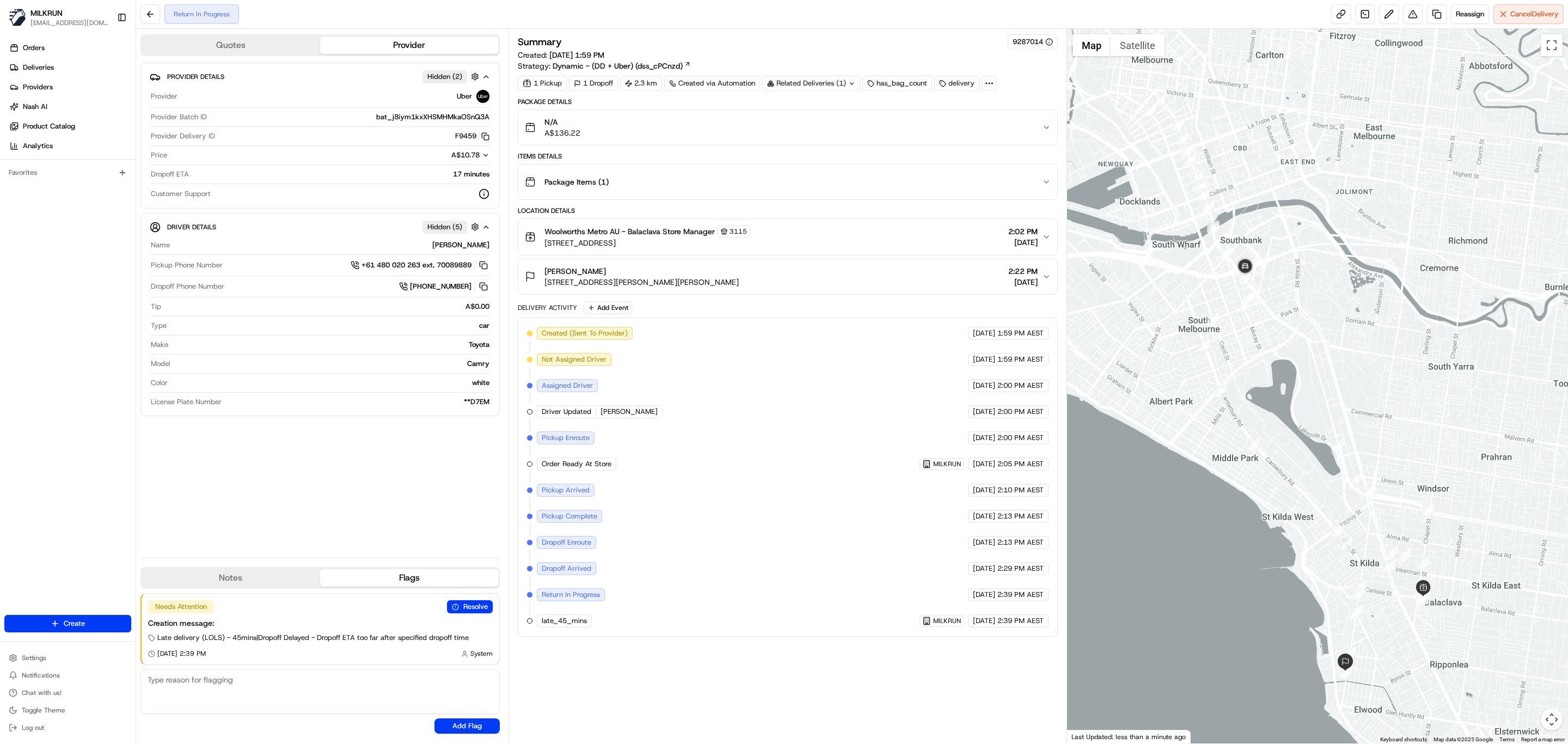
drag, startPoint x: 1317, startPoint y: 403, endPoint x: 1307, endPoint y: 344, distance: 59.8
click at [1307, 344] on div "To navigate, press the arrow keys." at bounding box center [1318, 386] width 502 height 715
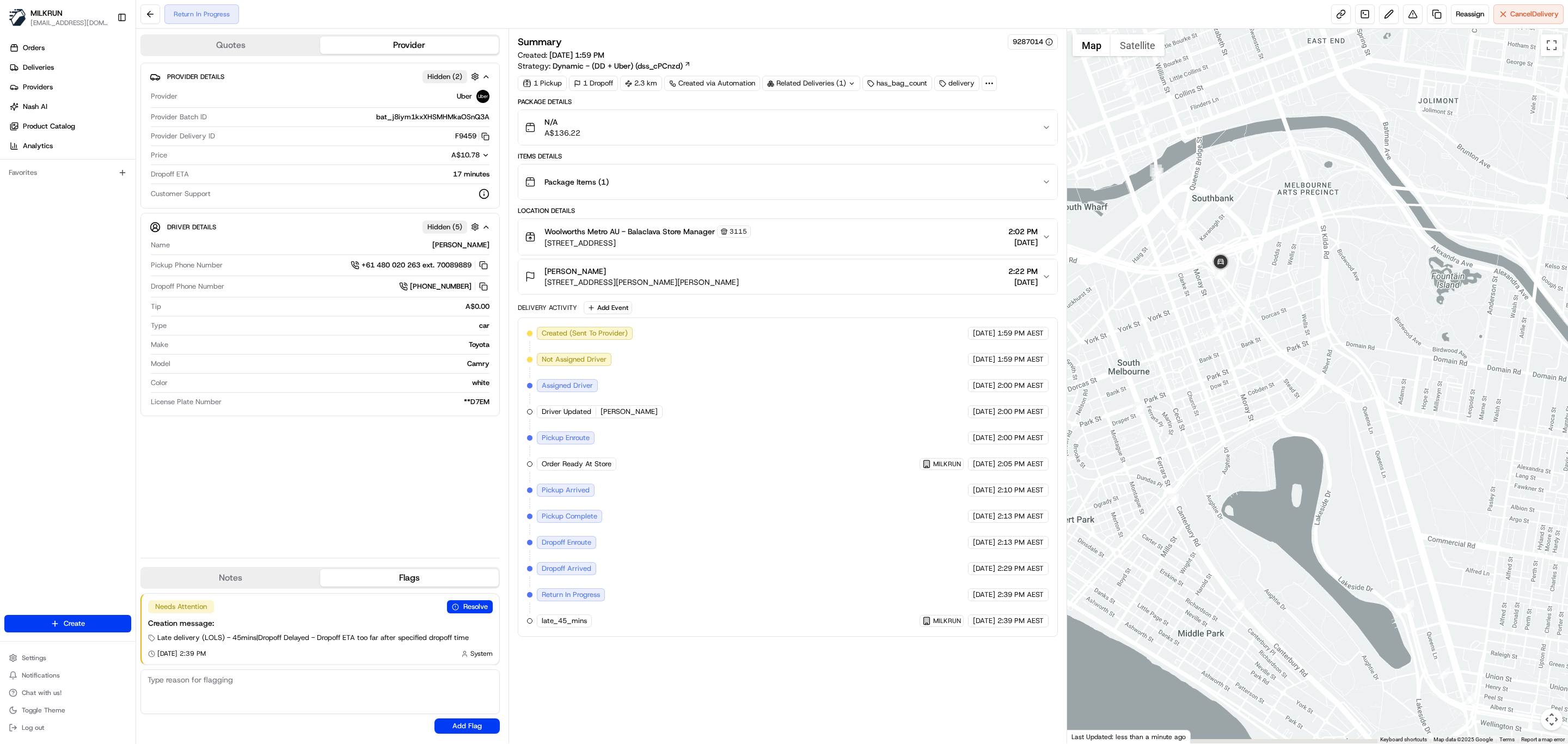
drag, startPoint x: 1283, startPoint y: 403, endPoint x: 1287, endPoint y: 332, distance: 71.1
click at [1287, 332] on div "To navigate, press the arrow keys." at bounding box center [1318, 386] width 502 height 715
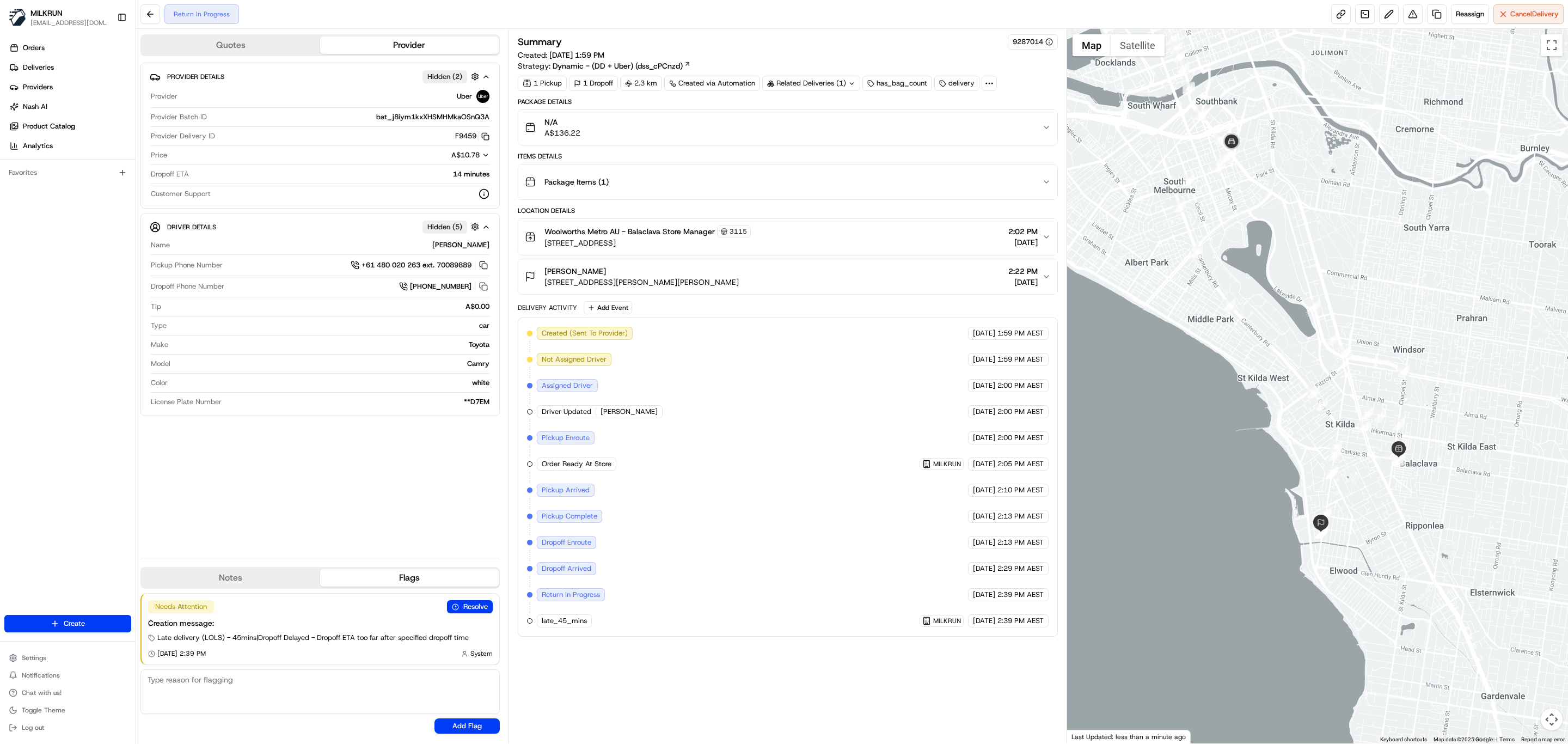
drag, startPoint x: 1402, startPoint y: 429, endPoint x: 1376, endPoint y: 326, distance: 106.2
click at [1376, 326] on div "To navigate, press the arrow keys." at bounding box center [1318, 386] width 502 height 715
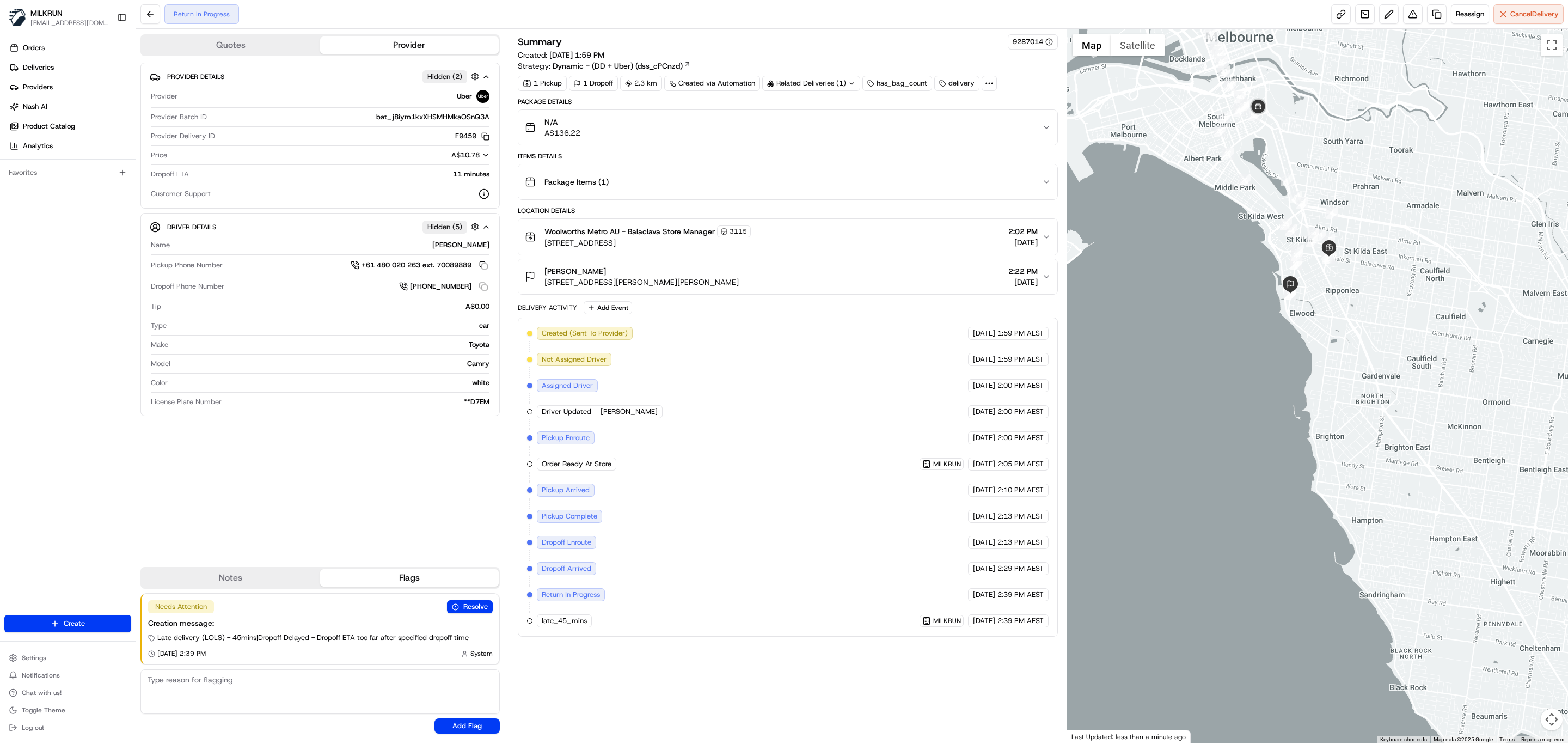
drag, startPoint x: 1235, startPoint y: 110, endPoint x: 1268, endPoint y: 173, distance: 71.1
click at [1268, 173] on div at bounding box center [1318, 386] width 502 height 715
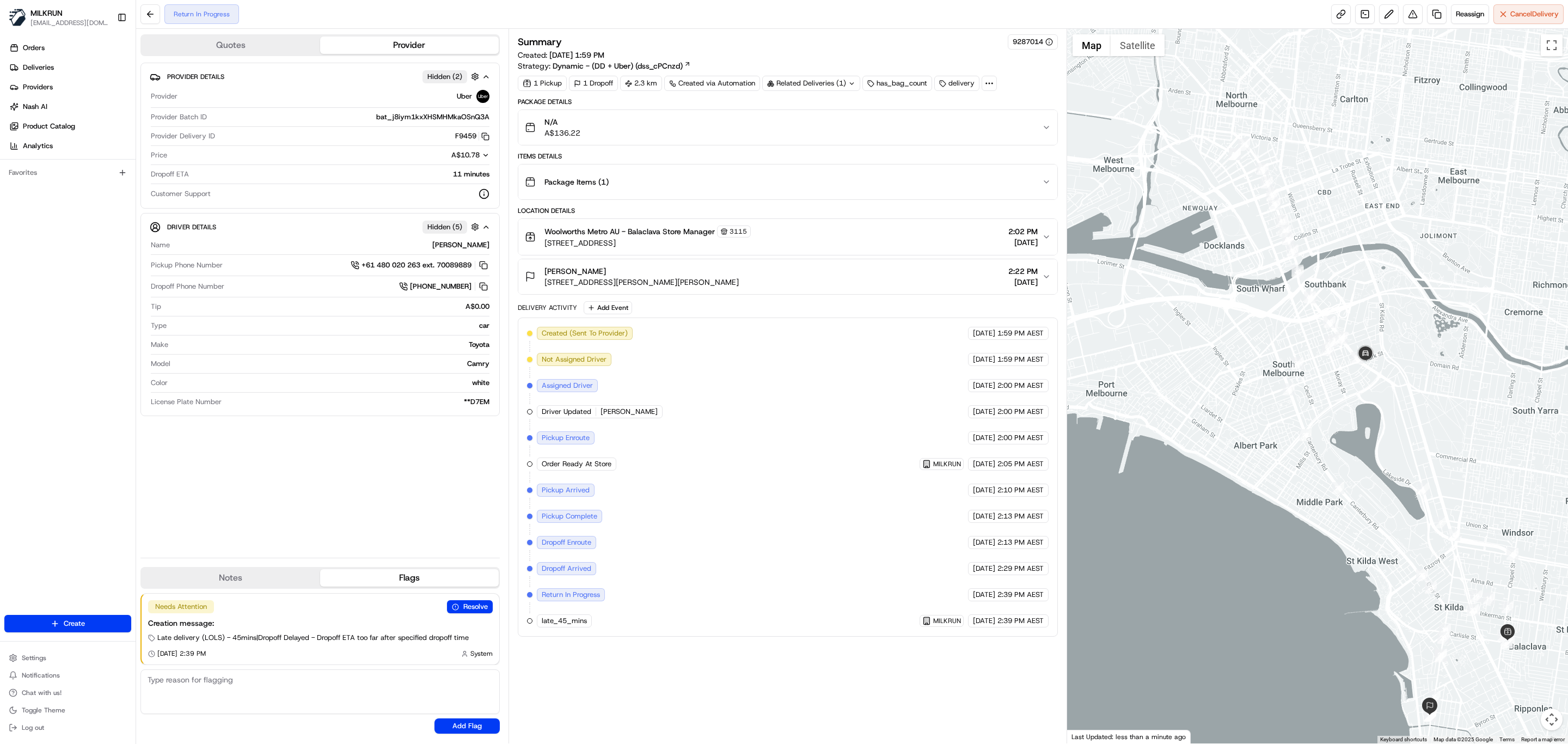
drag, startPoint x: 1368, startPoint y: 503, endPoint x: 1327, endPoint y: 361, distance: 147.8
click at [1327, 365] on div at bounding box center [1318, 386] width 502 height 715
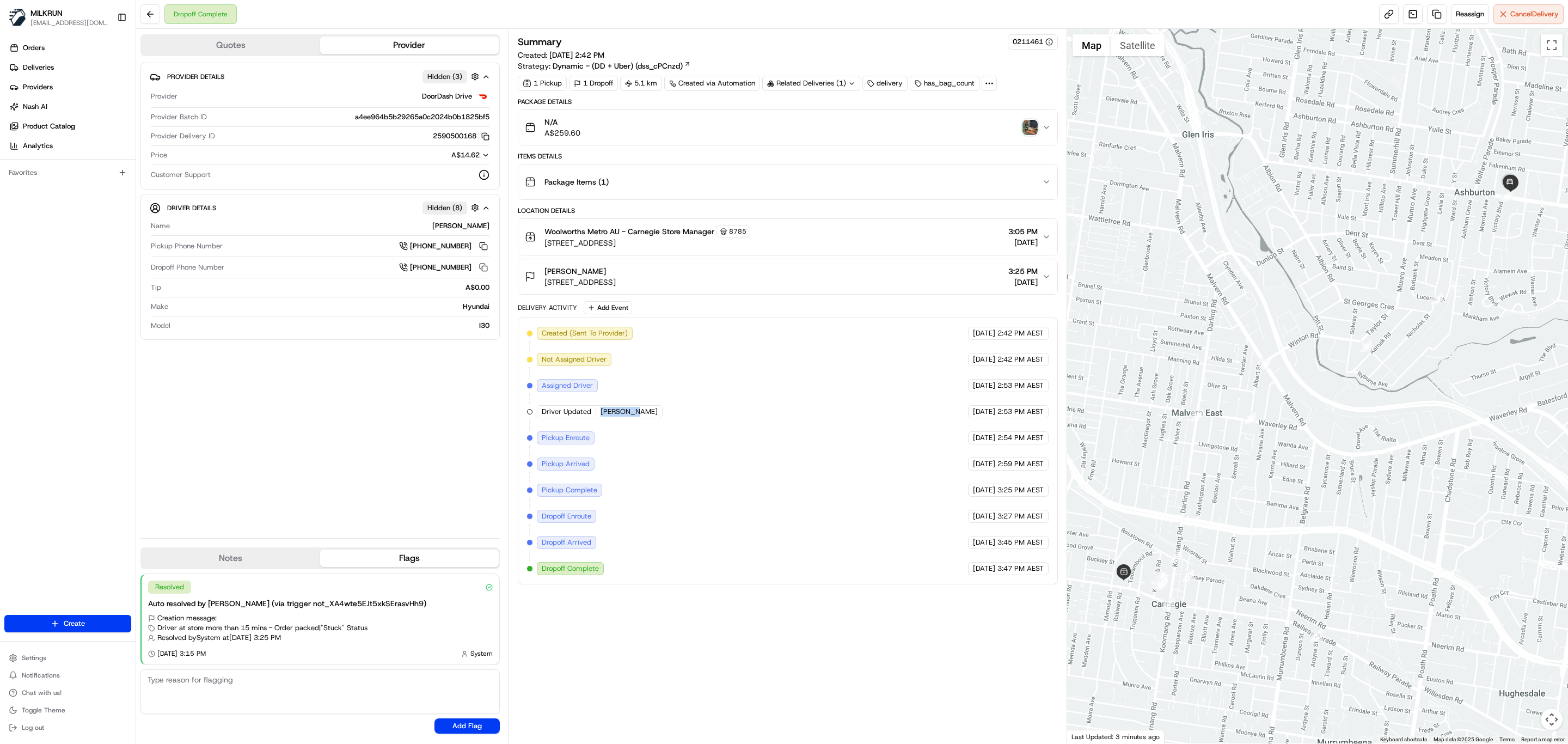
drag, startPoint x: 639, startPoint y: 420, endPoint x: 598, endPoint y: 417, distance: 41.1
click at [598, 417] on div "Driver Updated Mahesh N." at bounding box center [599, 412] width 126 height 13
copy div "Mahesh N."
click at [843, 658] on div "Summary 0211461 Created: 15/08/2025 2:42 PM Strategy: Dynamic - (DD + Uber) (ds…" at bounding box center [788, 386] width 540 height 704
click at [1432, 12] on link at bounding box center [1437, 14] width 19 height 19
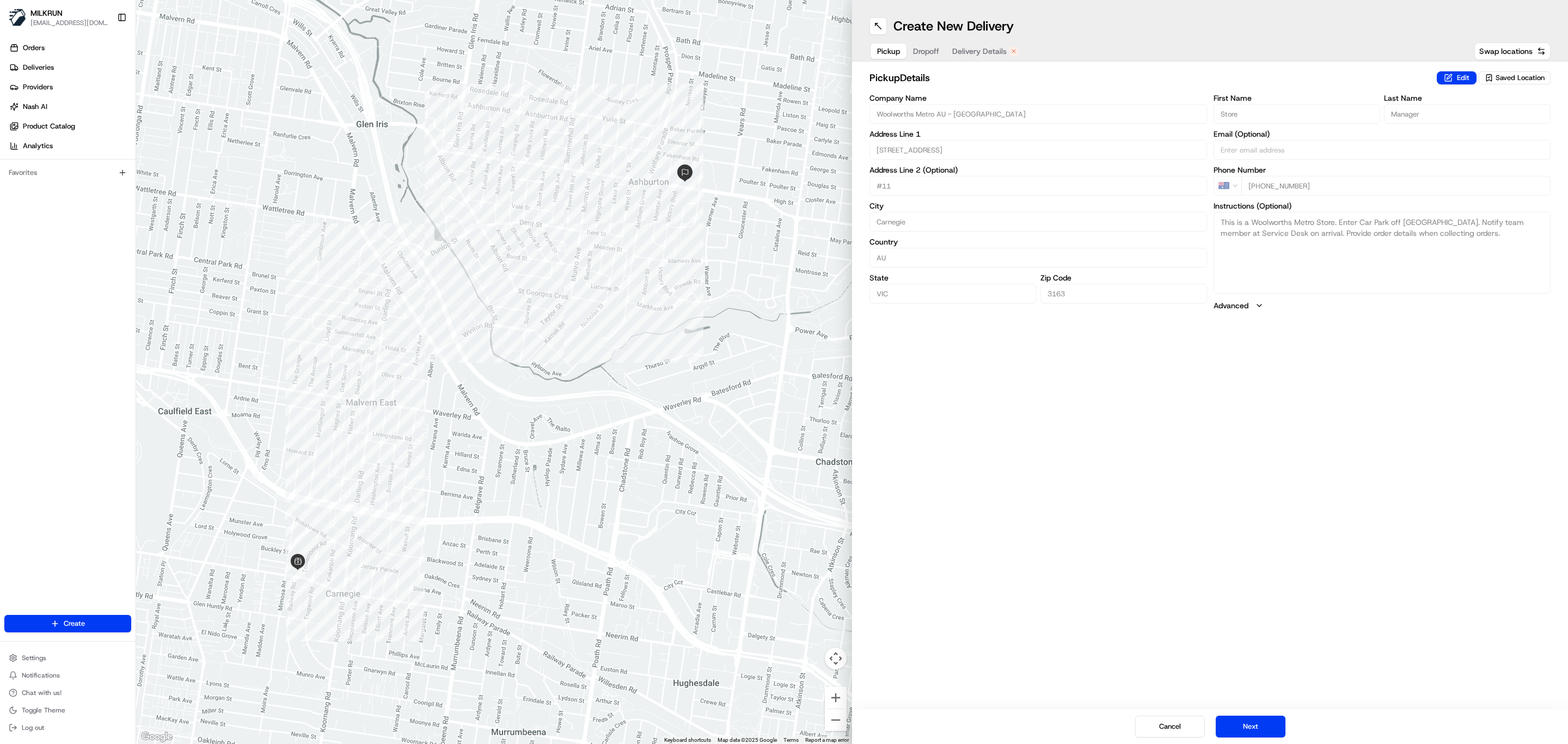
click at [991, 49] on span "Delivery Details" at bounding box center [979, 51] width 54 height 11
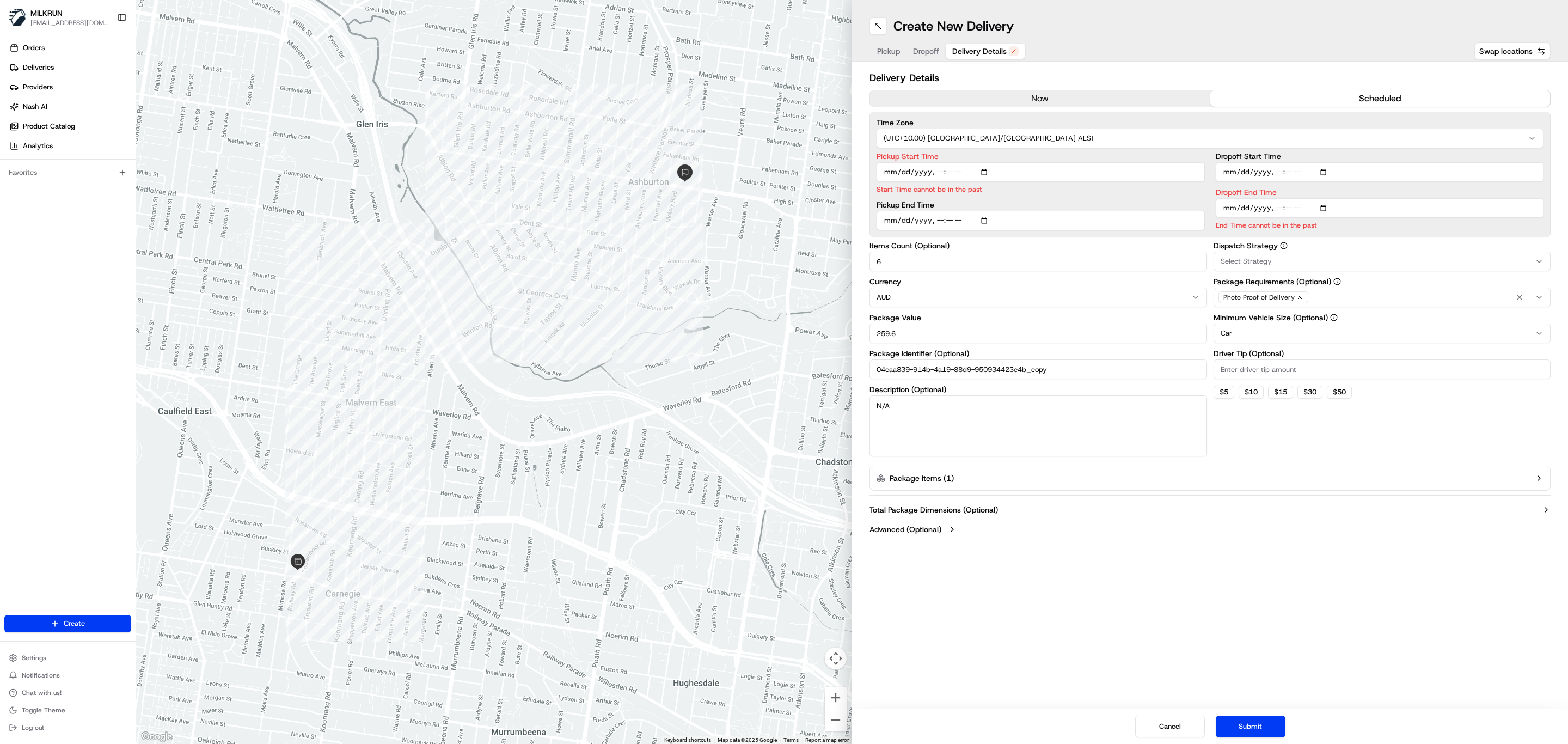
click at [1047, 95] on button "now" at bounding box center [1040, 98] width 341 height 16
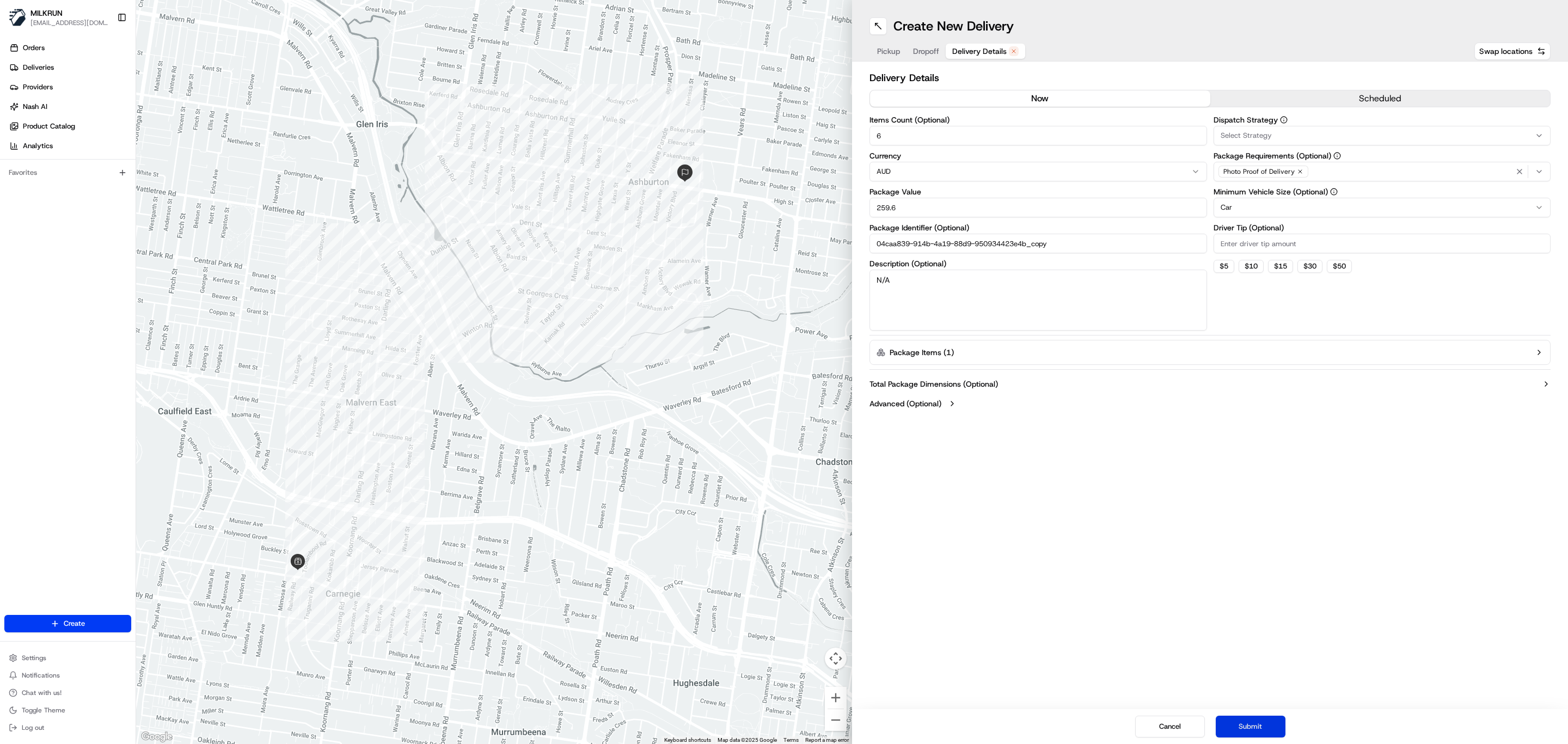
click at [1263, 726] on button "Submit" at bounding box center [1251, 726] width 70 height 22
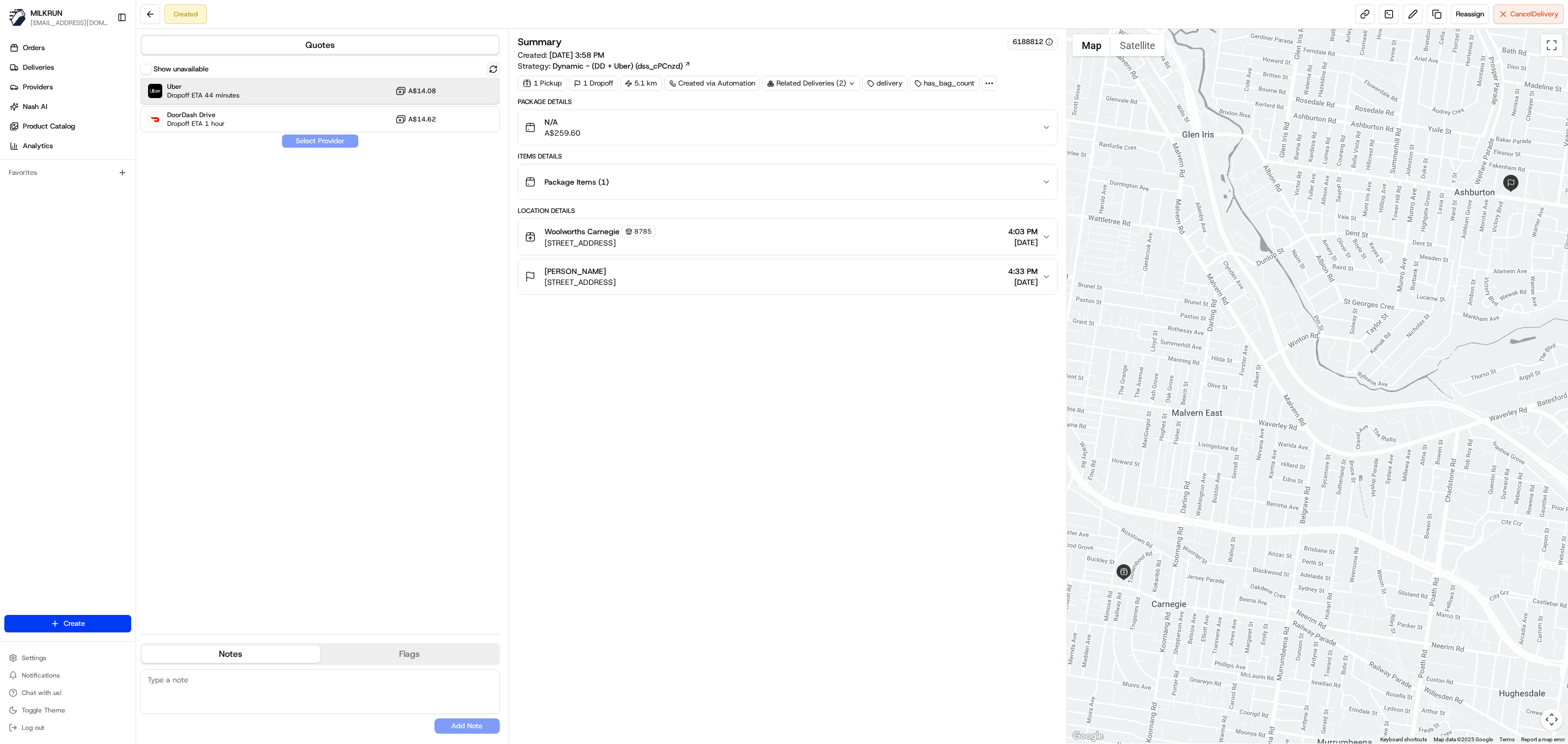
click at [223, 93] on span "Dropoff ETA 44 minutes" at bounding box center [203, 95] width 72 height 9
click at [301, 142] on button "Assign Provider" at bounding box center [320, 141] width 78 height 13
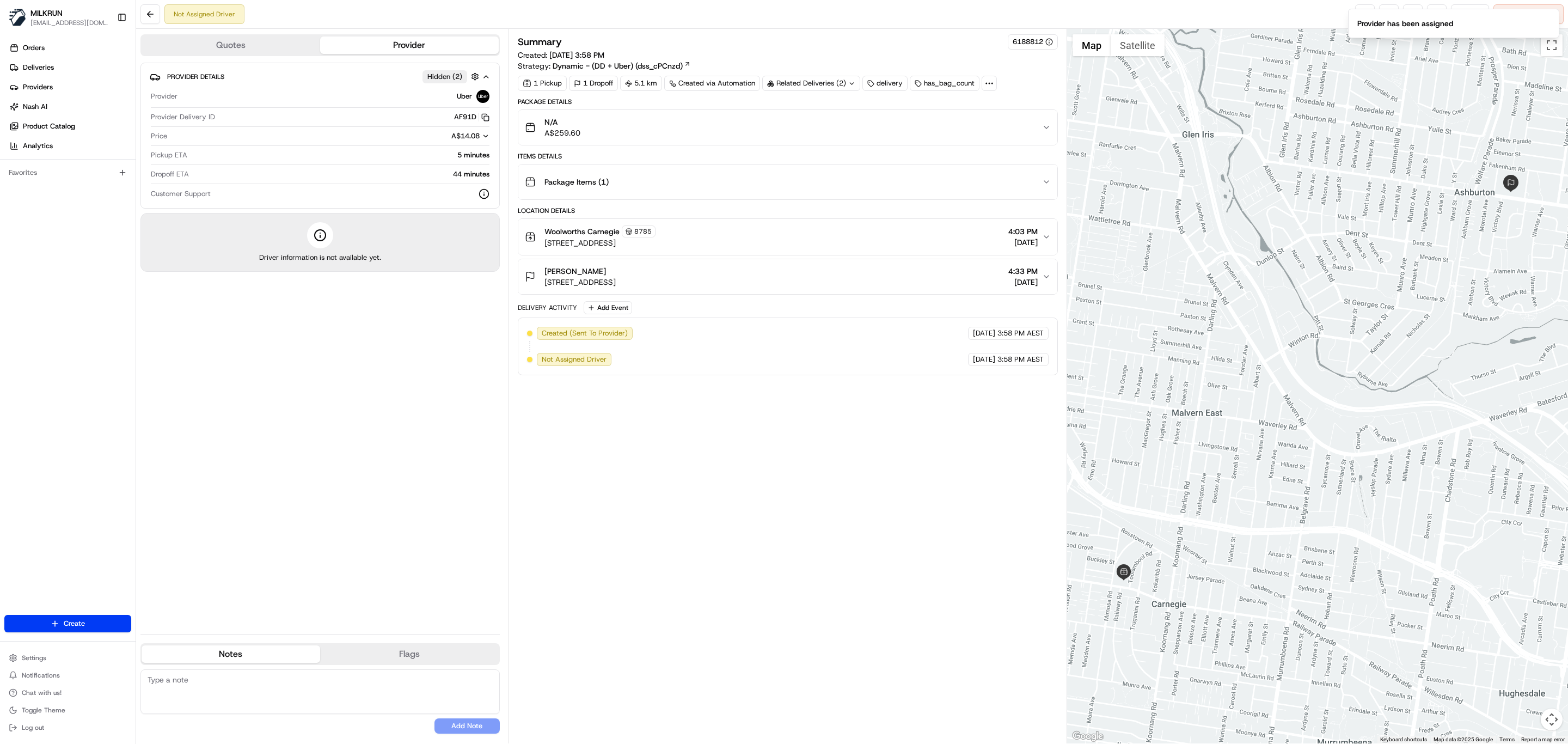
click at [836, 552] on div "Summary 6188812 Created: 15/08/2025 3:58 PM Strategy: Dynamic - (DD + Uber) (ds…" at bounding box center [788, 386] width 540 height 704
click at [1359, 10] on link at bounding box center [1365, 14] width 19 height 19
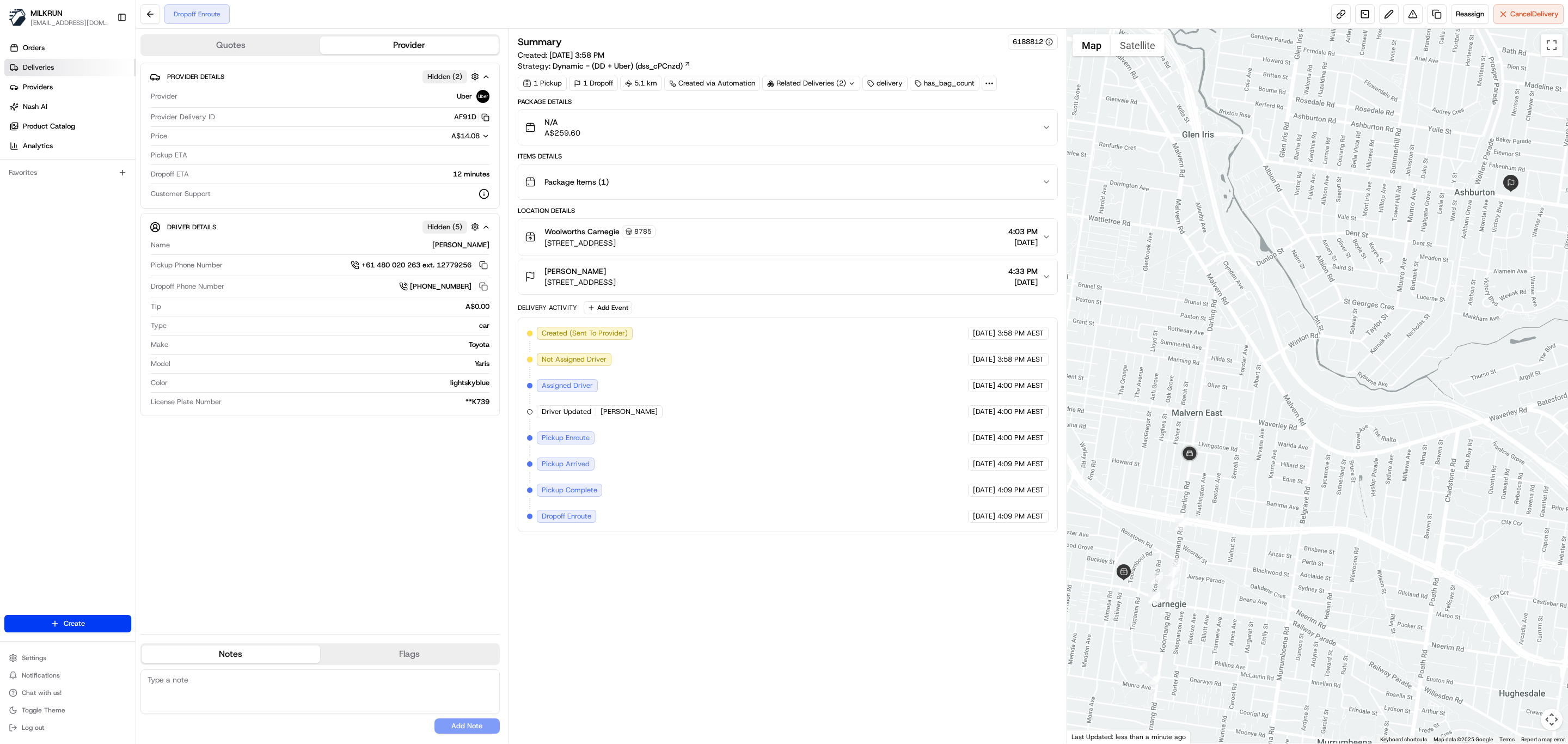
click at [49, 68] on span "Deliveries" at bounding box center [39, 67] width 31 height 10
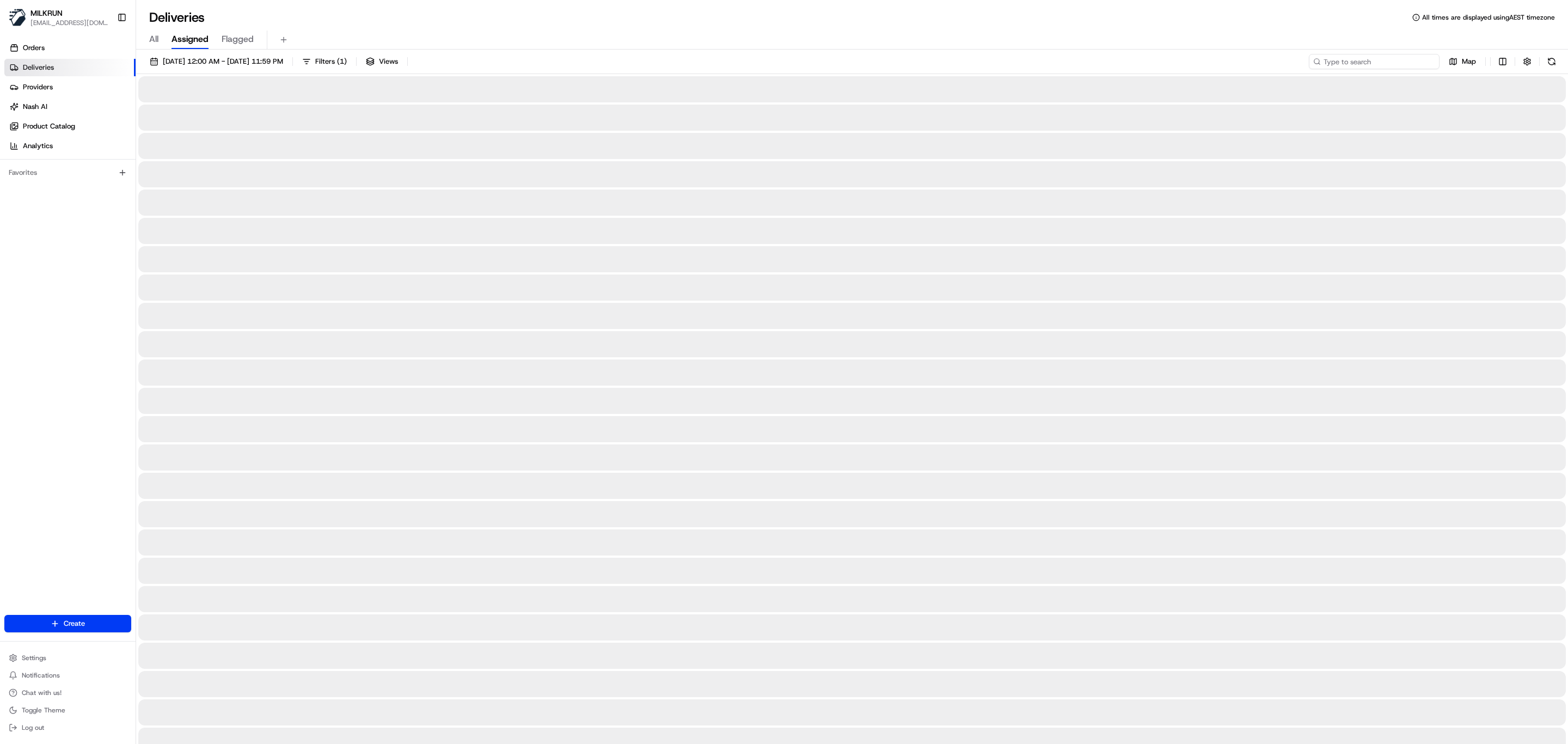
click at [1377, 57] on input at bounding box center [1373, 61] width 130 height 15
paste input "ca50c775-6eca-487b-bf1f-ace5a991f4ae"
type input "ca50c775-6eca-487b-bf1f-ace5a991f4ae"
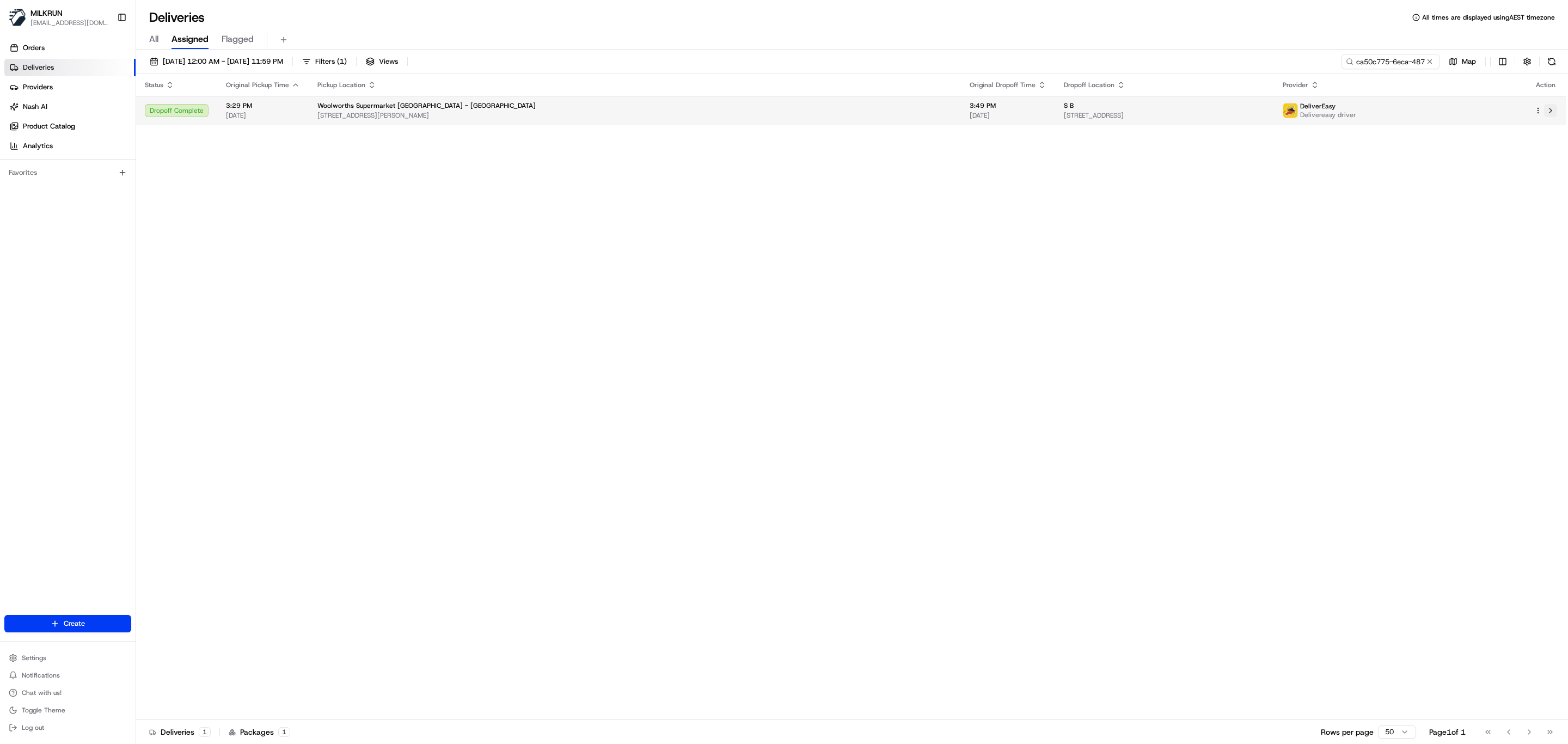
click at [1550, 110] on button at bounding box center [1551, 111] width 13 height 13
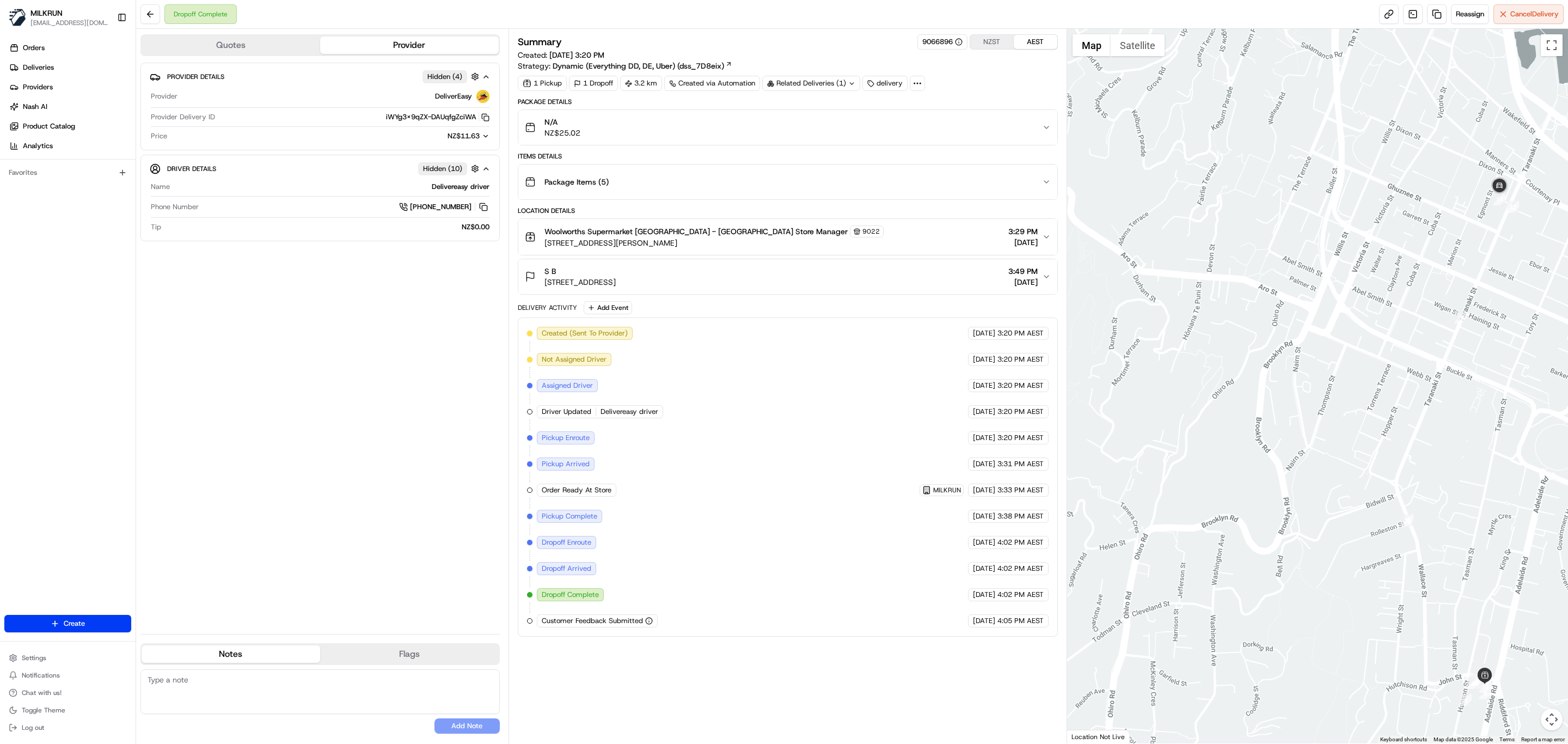
drag, startPoint x: 1283, startPoint y: 266, endPoint x: 1163, endPoint y: 294, distance: 123.2
click at [1163, 294] on div at bounding box center [1318, 386] width 502 height 715
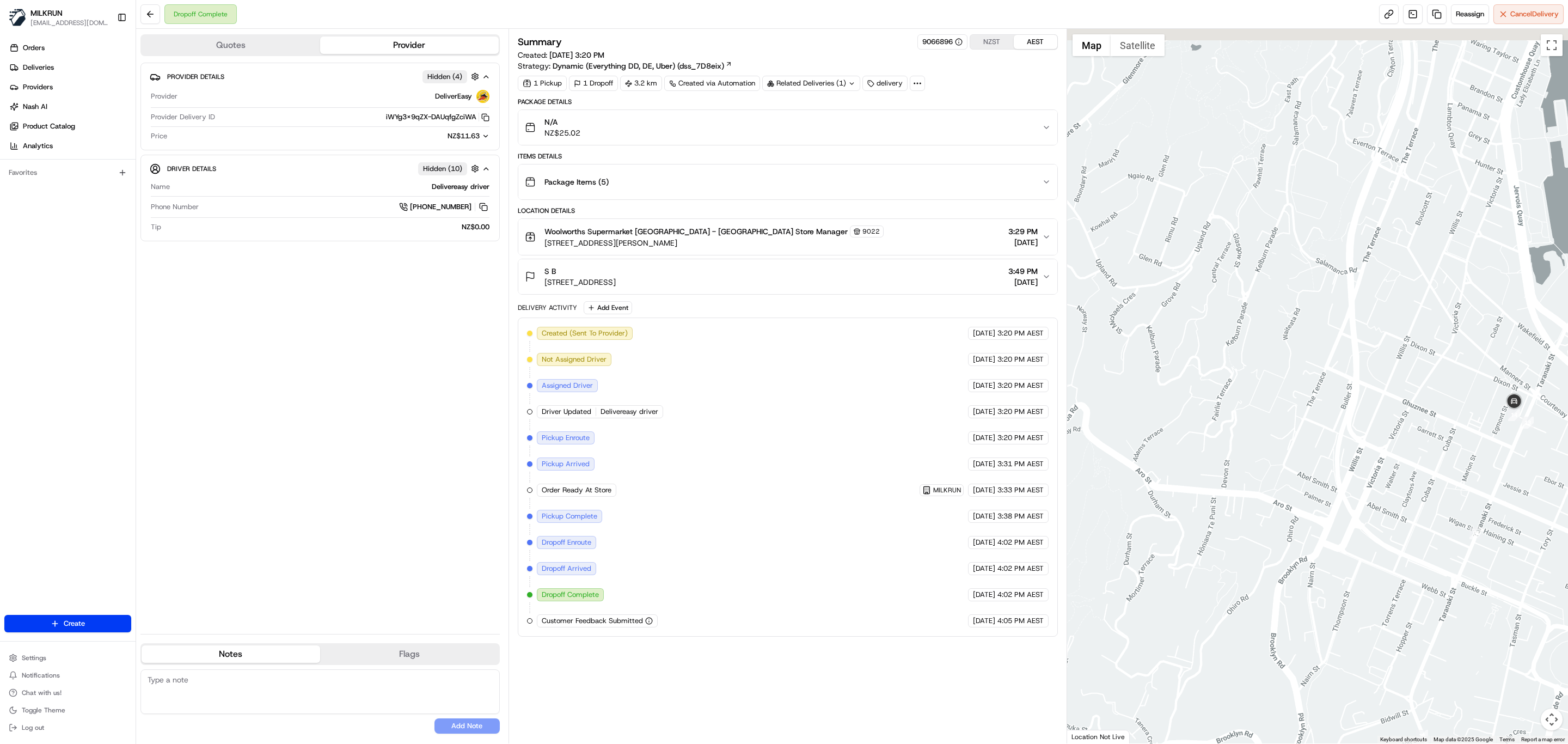
drag, startPoint x: 1403, startPoint y: 266, endPoint x: 1537, endPoint y: 453, distance: 230.1
click at [1537, 453] on div at bounding box center [1318, 386] width 502 height 715
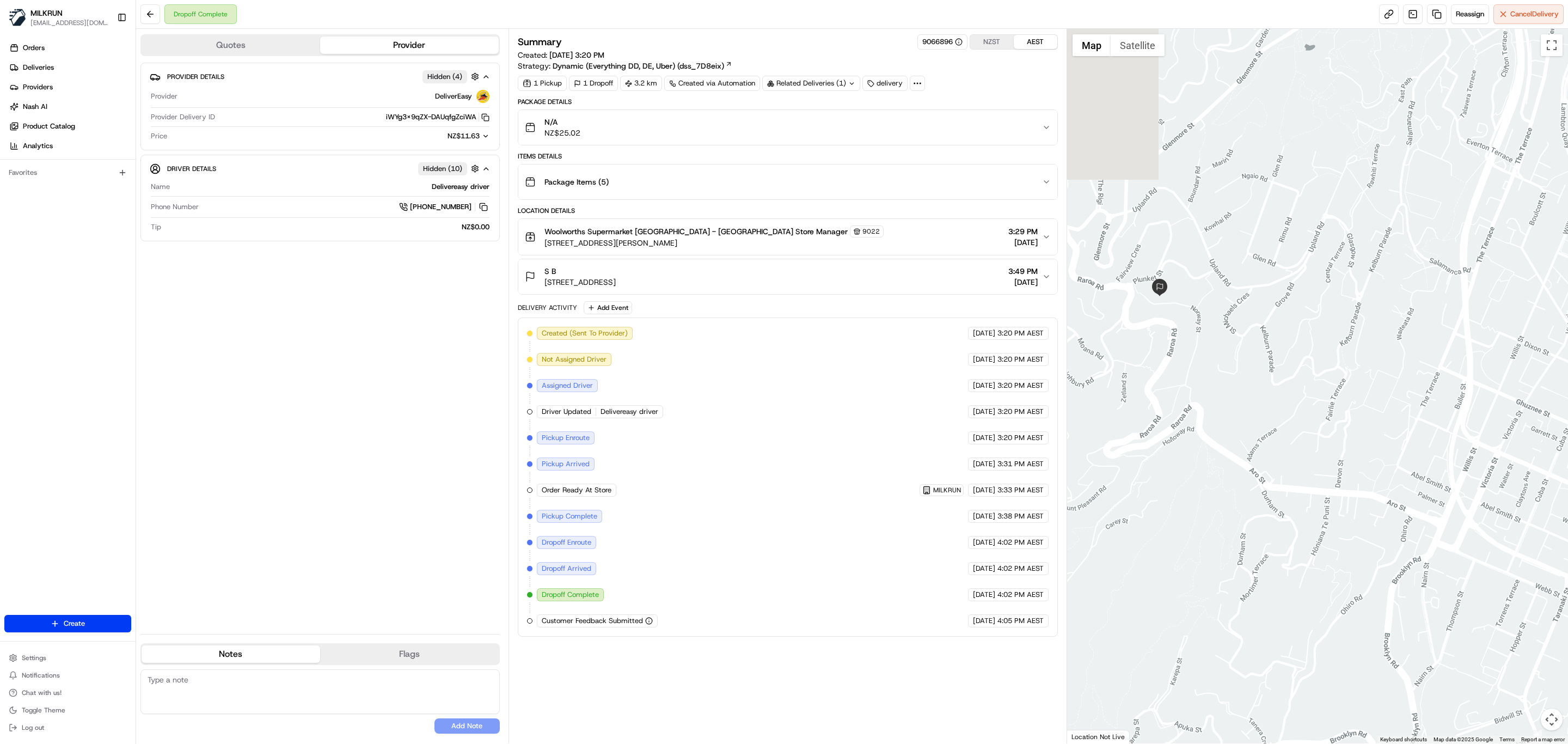
drag, startPoint x: 1345, startPoint y: 438, endPoint x: 1430, endPoint y: 434, distance: 85.1
click at [1430, 434] on div at bounding box center [1318, 386] width 502 height 715
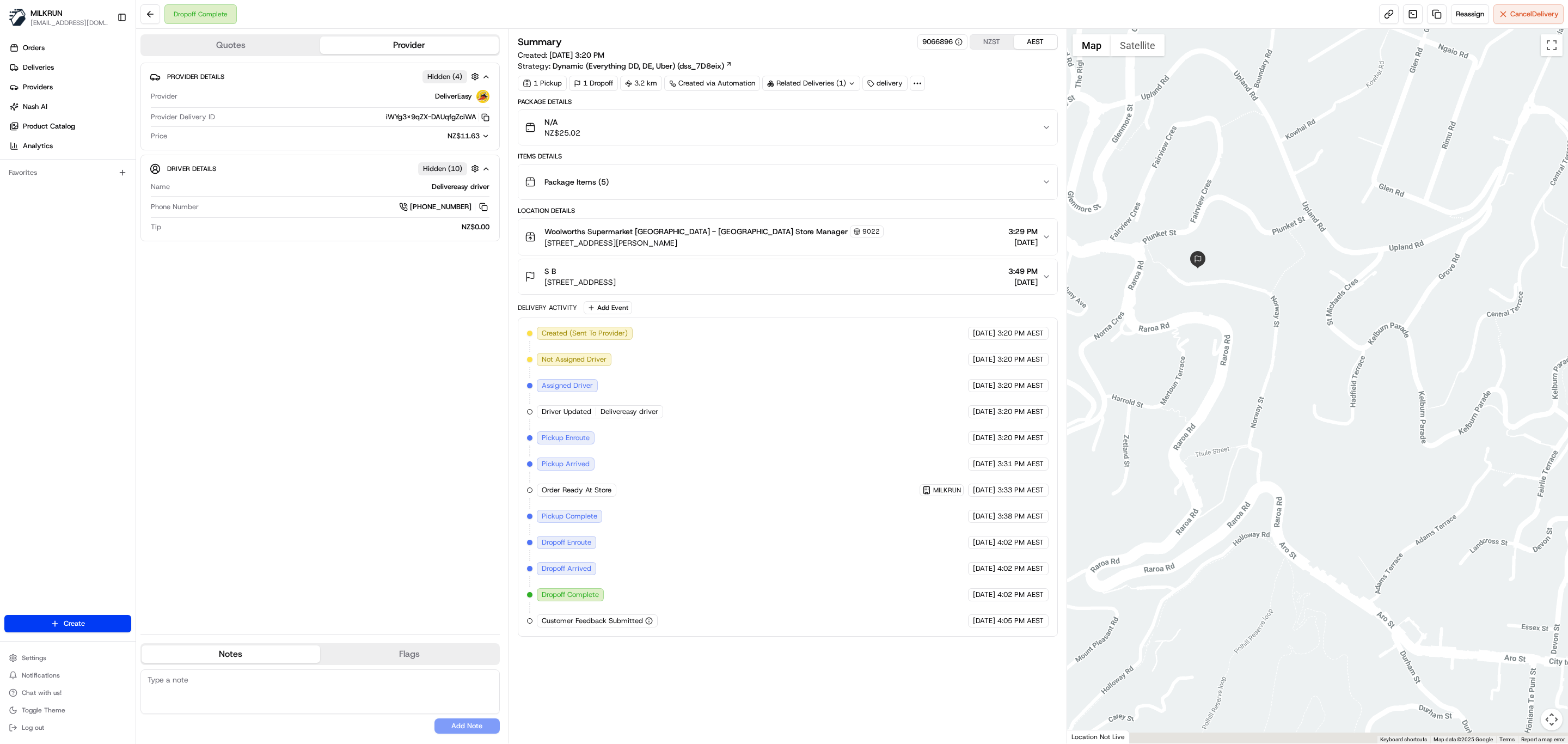
drag, startPoint x: 1410, startPoint y: 426, endPoint x: 1351, endPoint y: 374, distance: 78.6
click at [1351, 376] on div at bounding box center [1318, 386] width 502 height 715
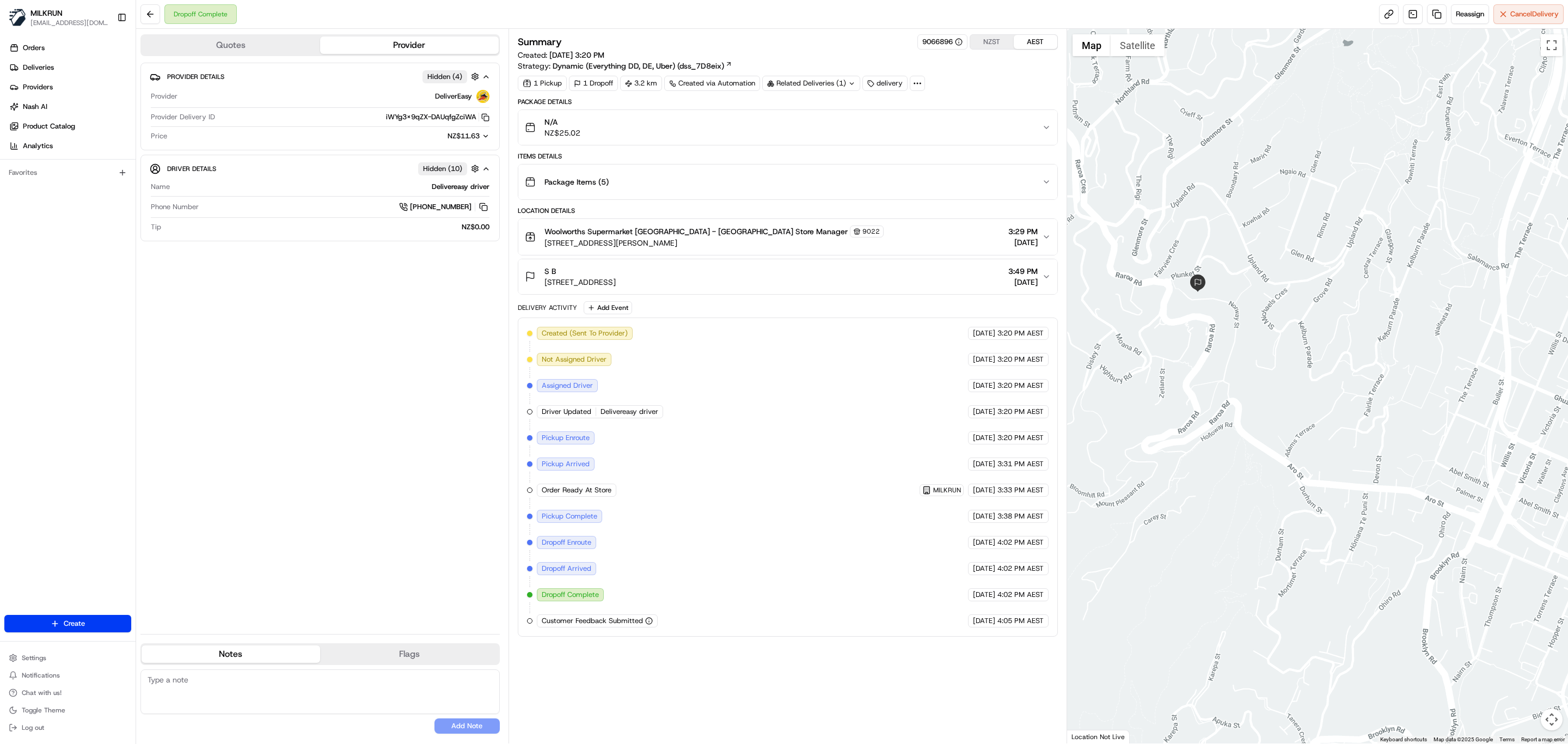
drag, startPoint x: 1343, startPoint y: 395, endPoint x: 1317, endPoint y: 389, distance: 26.7
click at [1317, 389] on div at bounding box center [1318, 386] width 502 height 715
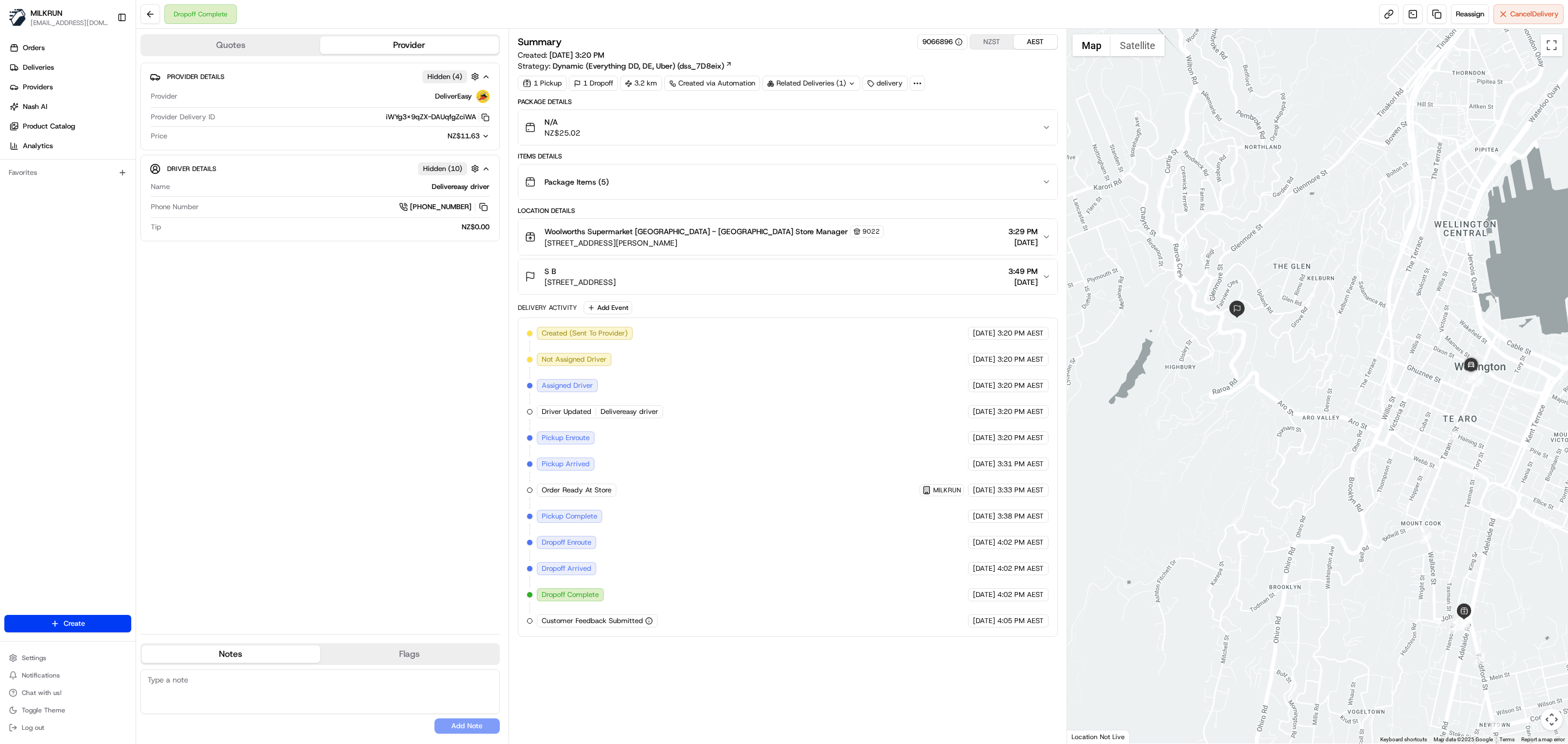
drag, startPoint x: 1359, startPoint y: 430, endPoint x: 1341, endPoint y: 406, distance: 30.0
click at [1341, 406] on div at bounding box center [1318, 386] width 502 height 715
click at [482, 119] on icon "button" at bounding box center [485, 117] width 8 height 8
drag, startPoint x: 768, startPoint y: 282, endPoint x: 546, endPoint y: 286, distance: 222.0
click at [546, 286] on div "[GEOGRAPHIC_DATA][STREET_ADDRESS][GEOGRAPHIC_DATA] 3:49 PM [DATE]" at bounding box center [783, 277] width 517 height 22
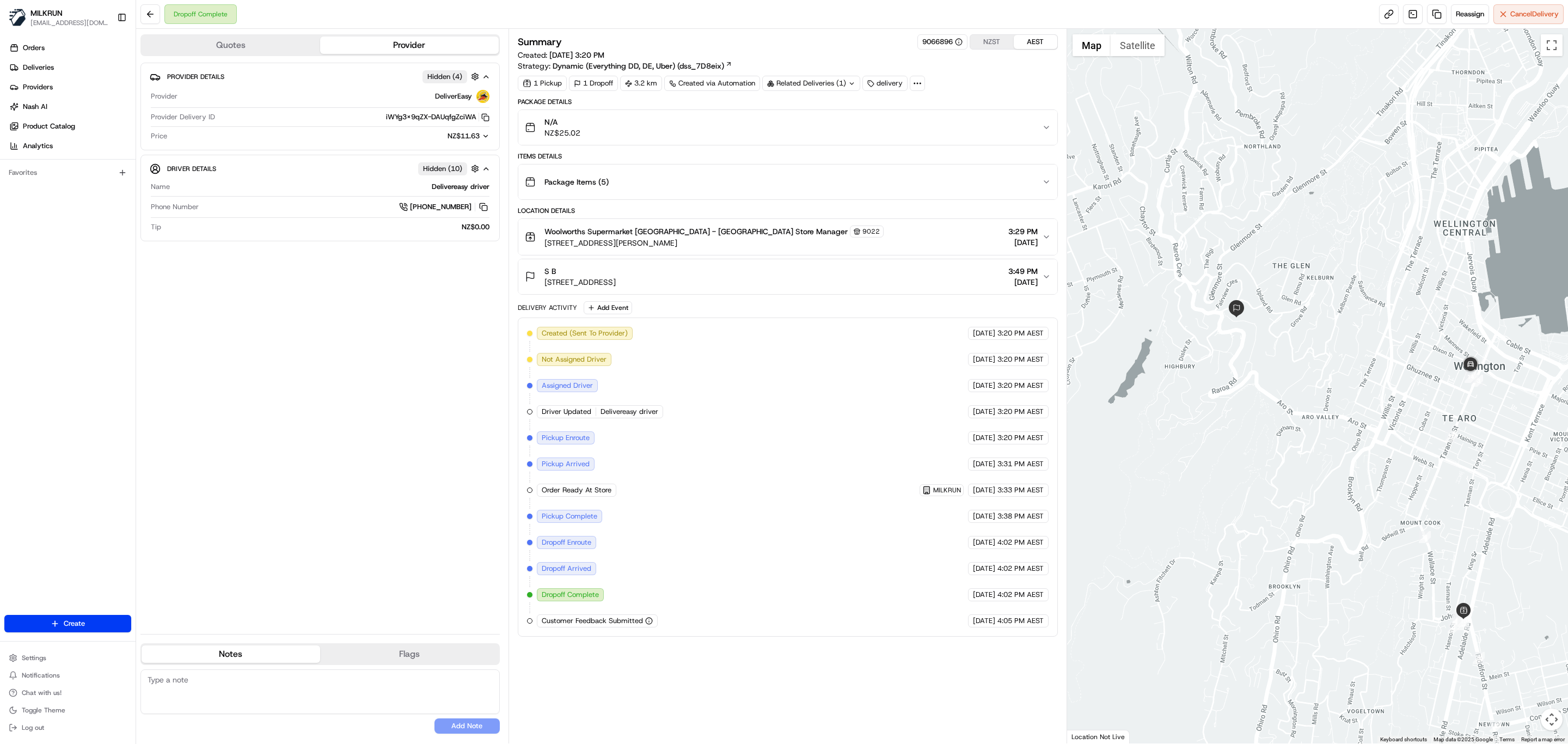
copy span "[STREET_ADDRESS]"
